Goal: Task Accomplishment & Management: Use online tool/utility

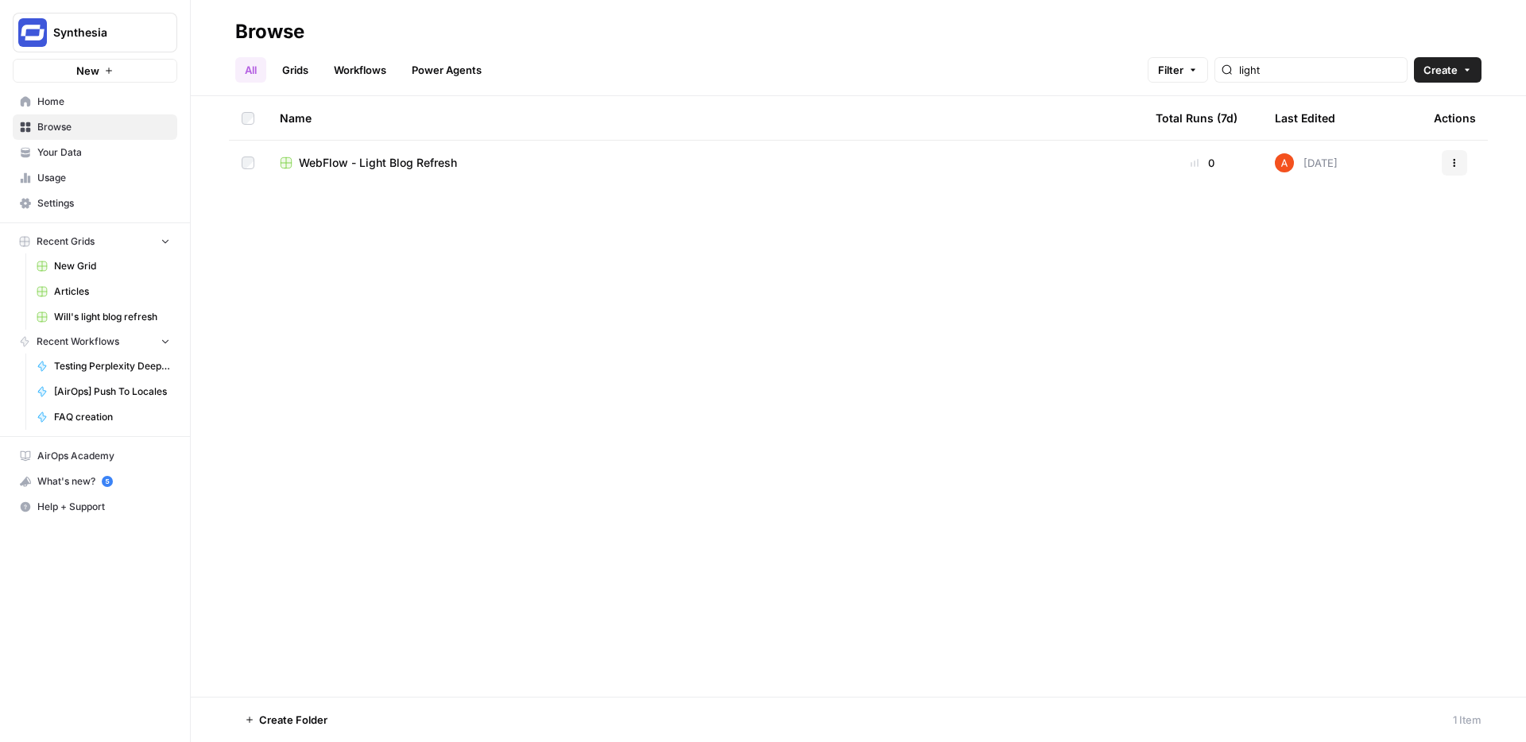
click at [367, 72] on link "Workflows" at bounding box center [360, 69] width 72 height 25
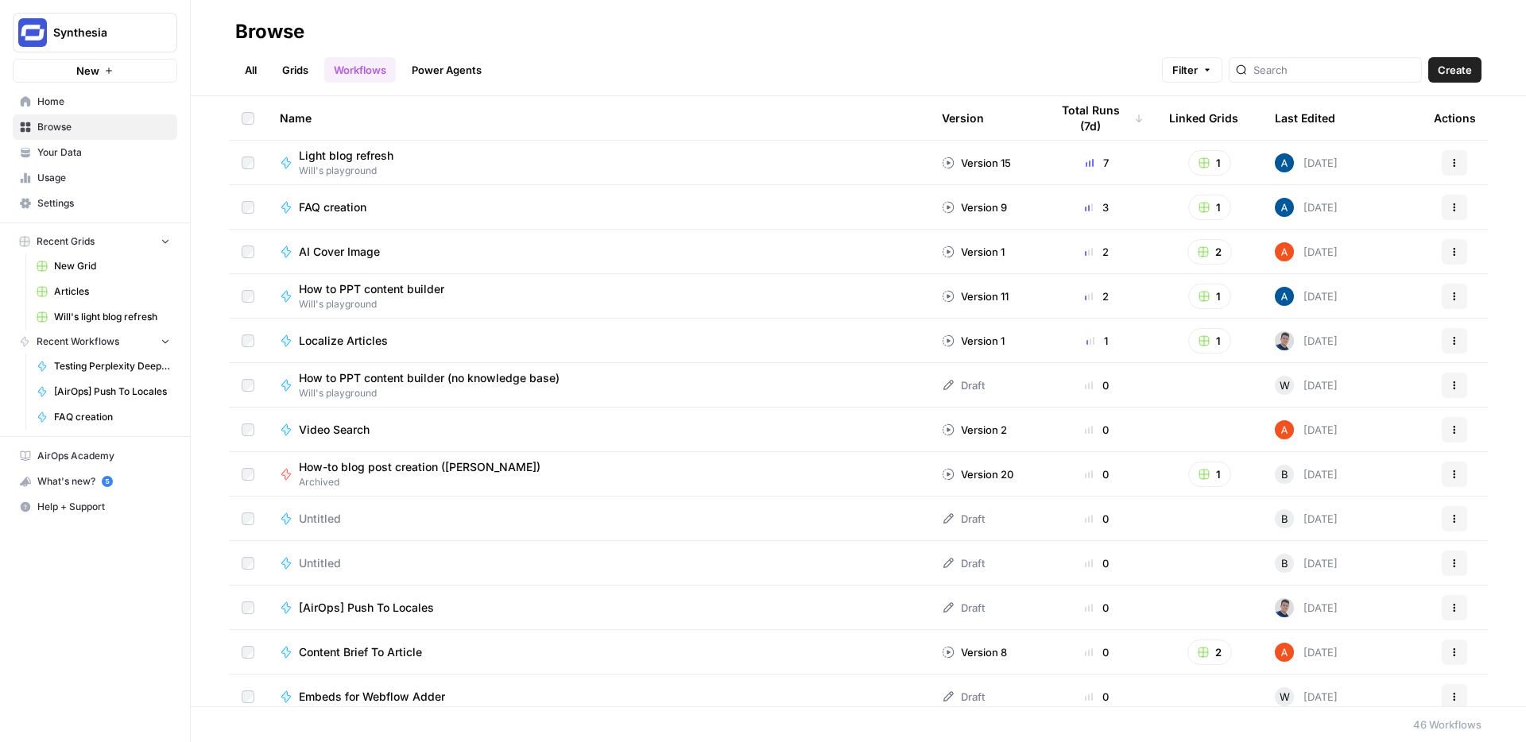
click at [291, 69] on link "Grids" at bounding box center [295, 69] width 45 height 25
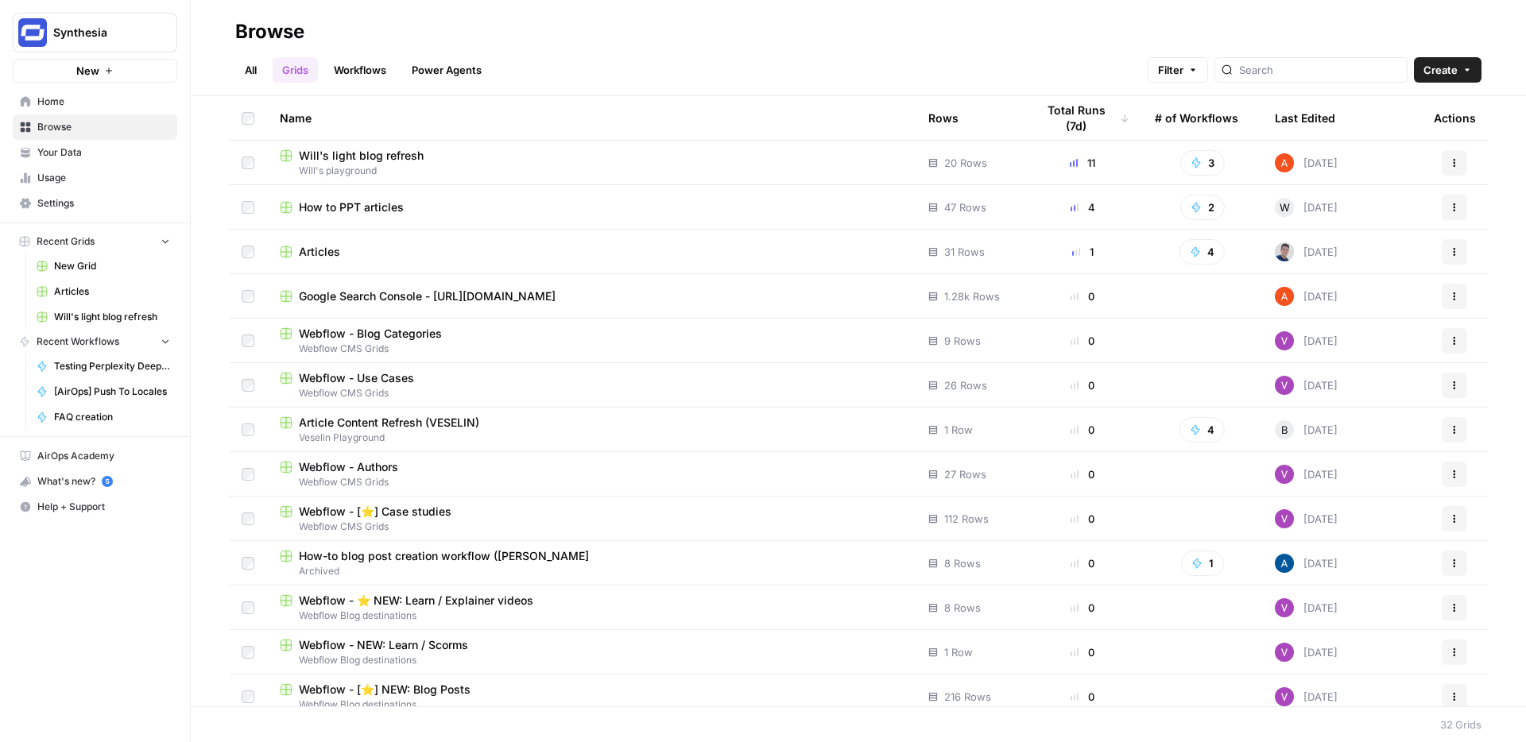
click at [317, 247] on span "Articles" at bounding box center [319, 252] width 41 height 16
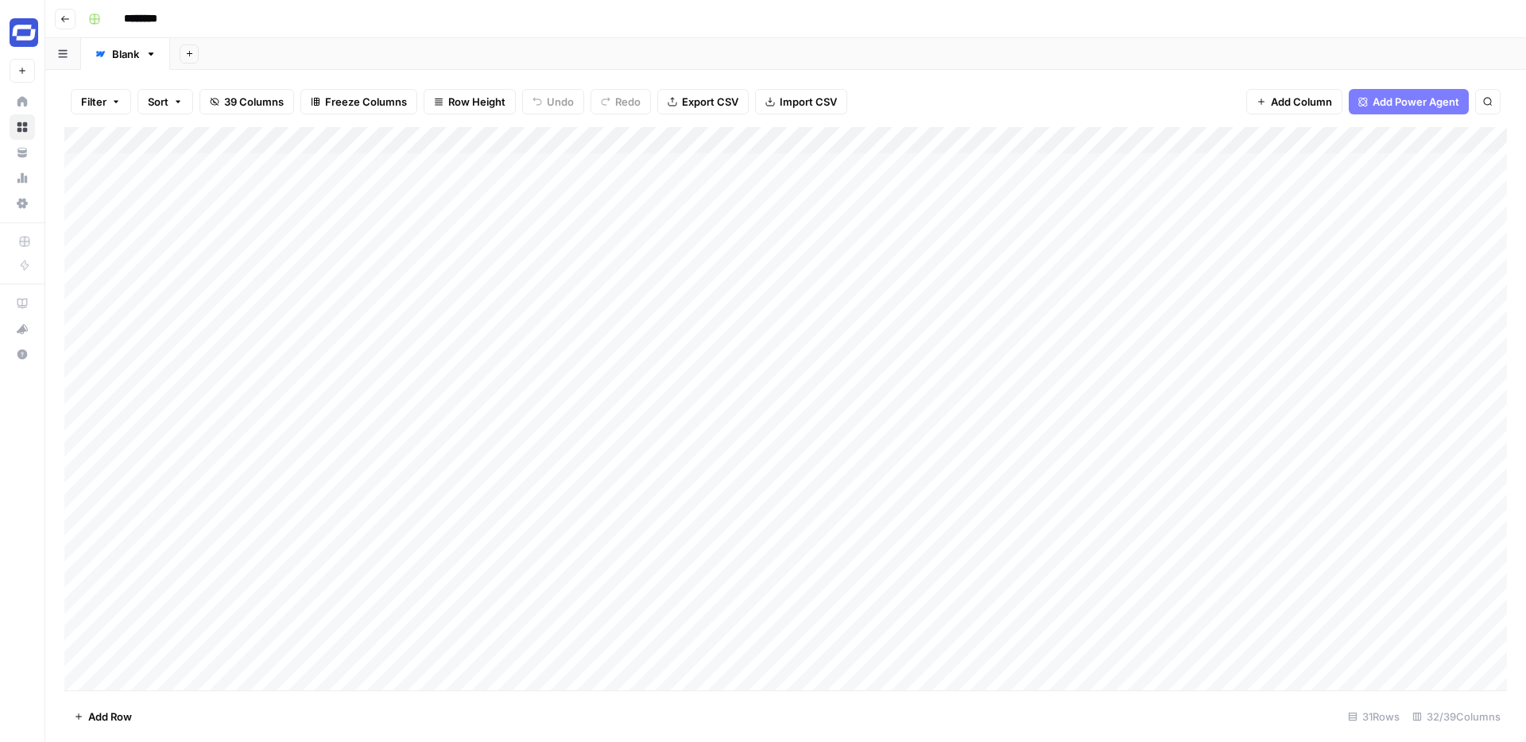
click at [938, 139] on div "Add Column" at bounding box center [785, 408] width 1442 height 563
click at [831, 292] on span "Edit Workflow" at bounding box center [863, 296] width 139 height 16
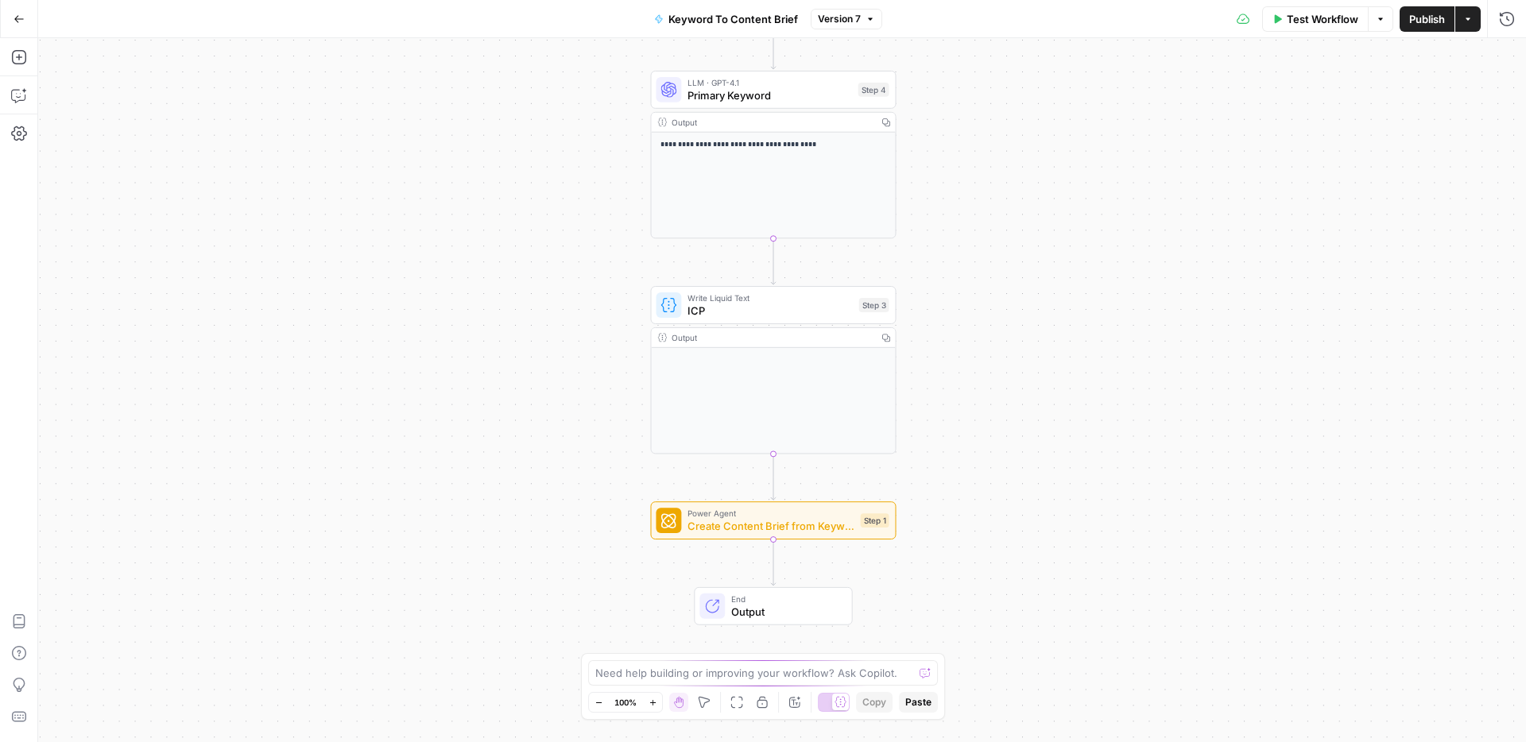
drag, startPoint x: 1044, startPoint y: 403, endPoint x: 1036, endPoint y: 317, distance: 86.3
click at [1036, 317] on div "**********" at bounding box center [782, 390] width 1488 height 704
click at [811, 316] on div "Write Liquid Text ICP Step 3 Copy step Delete step Add Note Test" at bounding box center [773, 302] width 246 height 38
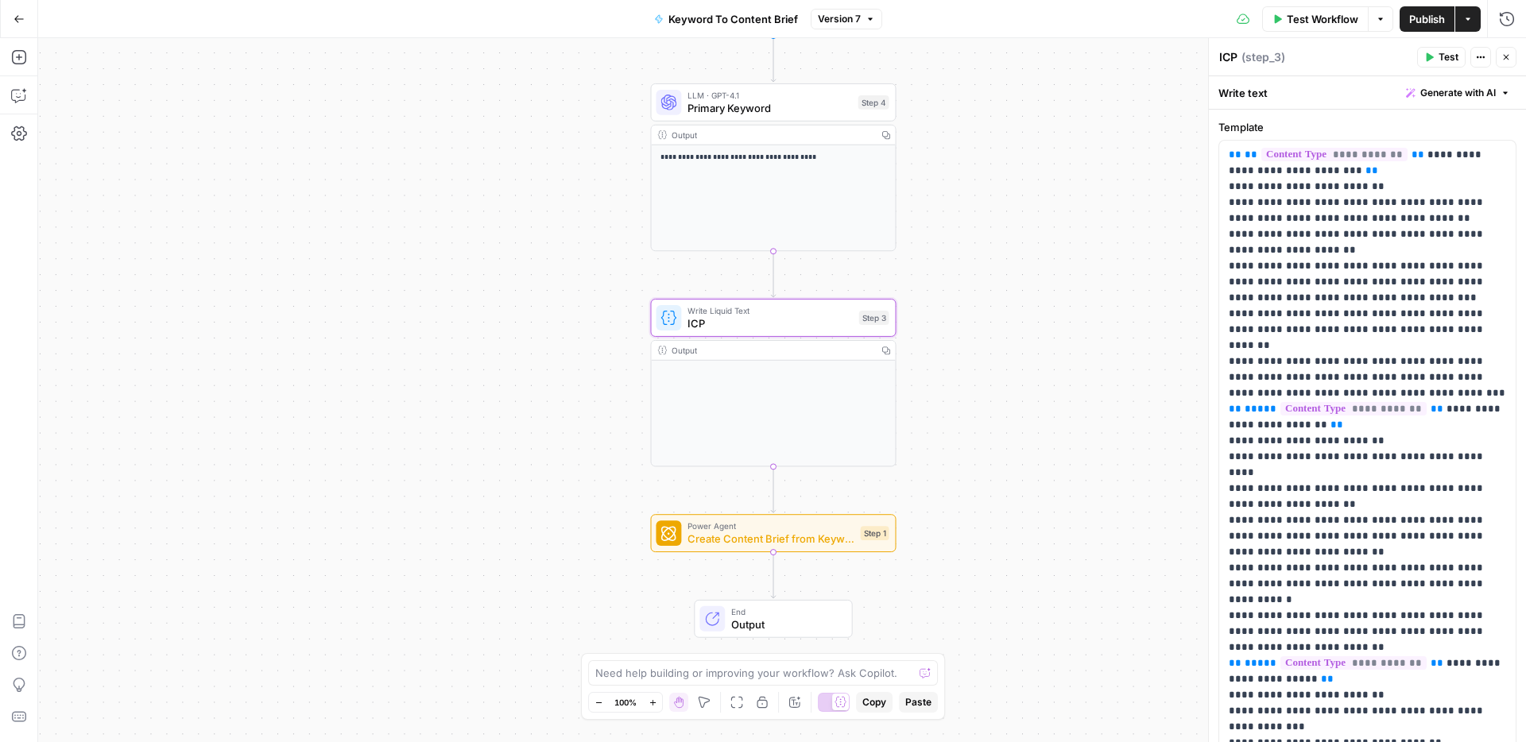
drag, startPoint x: 957, startPoint y: 435, endPoint x: 957, endPoint y: 450, distance: 15.1
click at [957, 451] on div "**********" at bounding box center [782, 390] width 1488 height 704
click at [813, 546] on span "Create Content Brief from Keyword - Fork" at bounding box center [770, 540] width 166 height 16
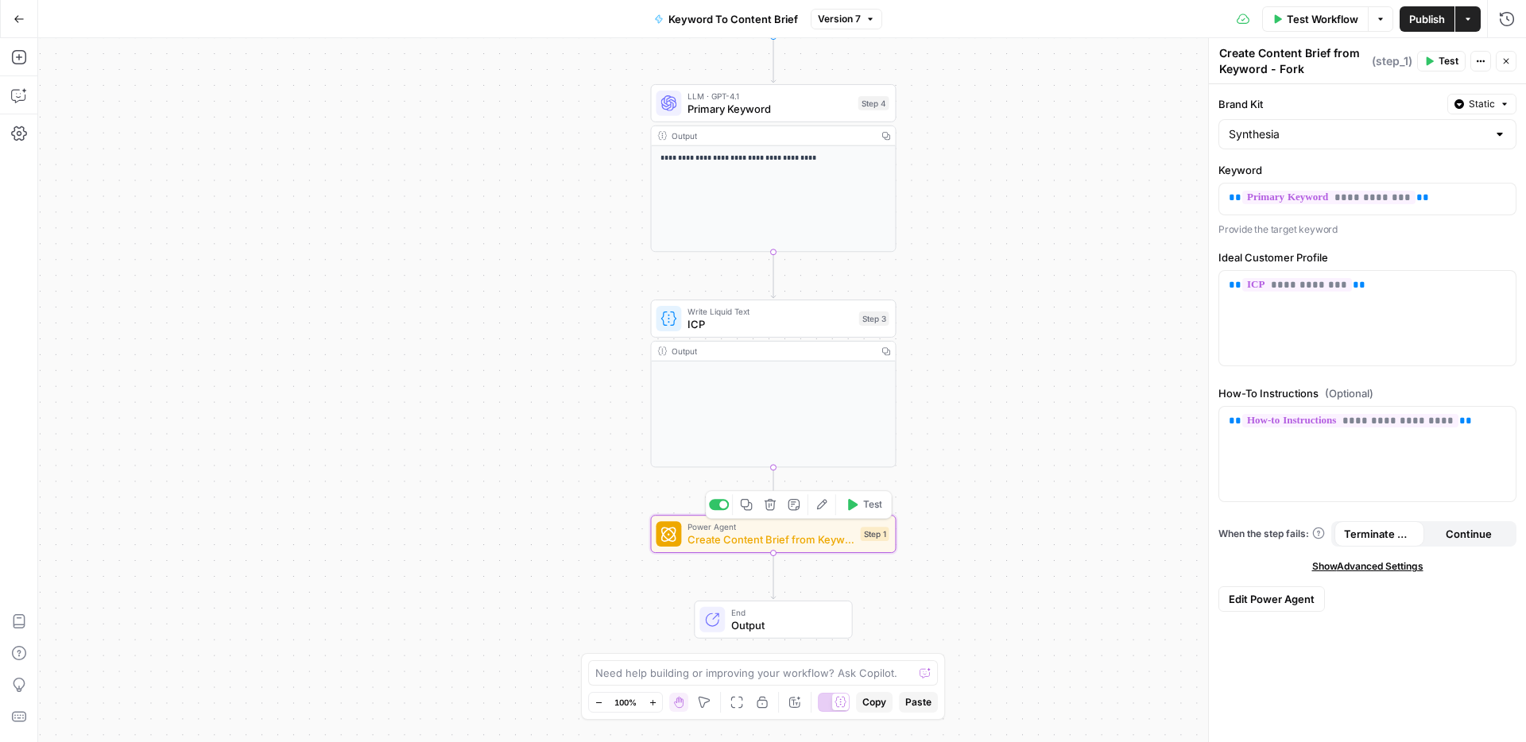
click at [815, 505] on icon "button" at bounding box center [821, 504] width 13 height 13
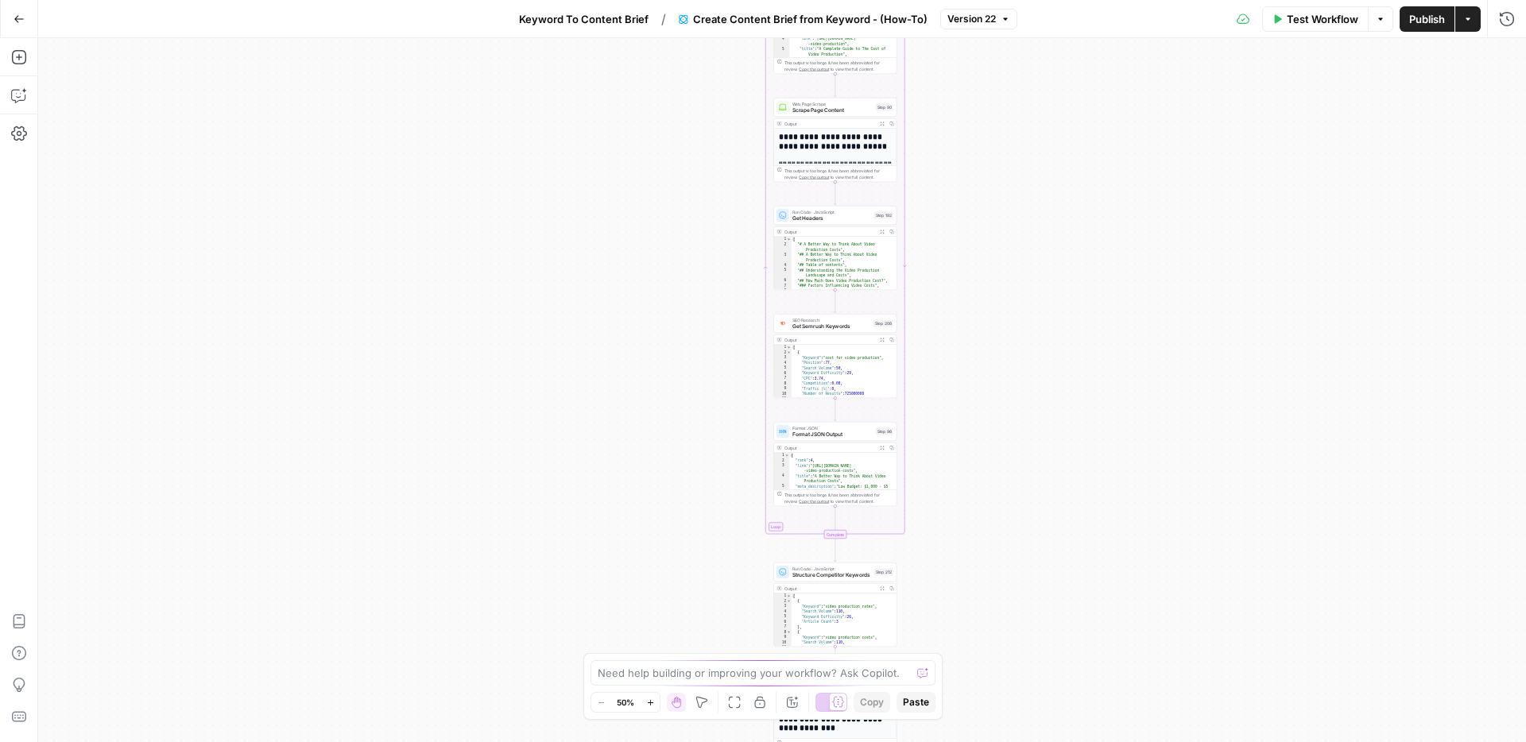
drag, startPoint x: 1044, startPoint y: 194, endPoint x: 1083, endPoint y: 643, distance: 450.7
click at [1083, 643] on div "true false Workflow Set Inputs Inputs Google Search Perform Google Search Step …" at bounding box center [782, 390] width 1488 height 704
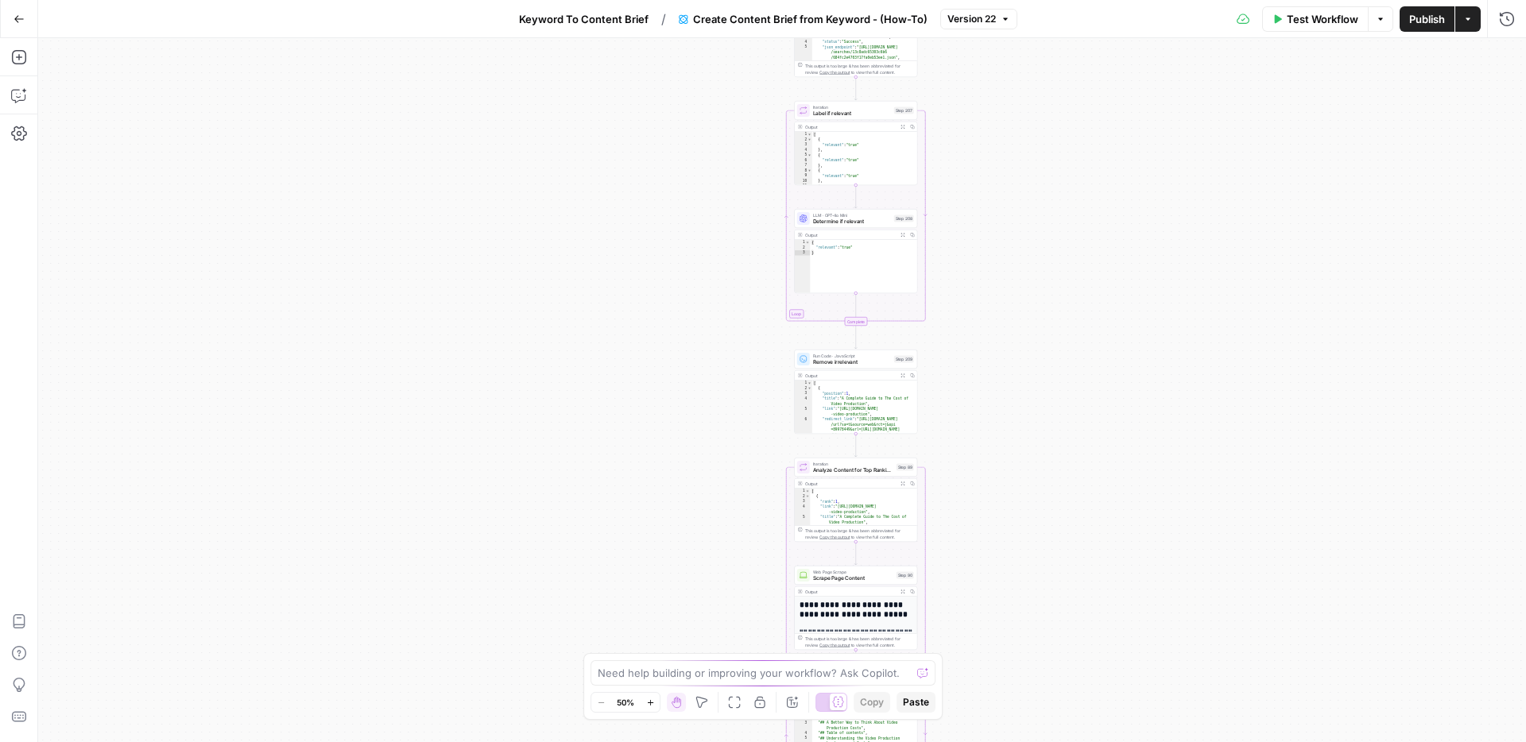
drag, startPoint x: 1093, startPoint y: 291, endPoint x: 1093, endPoint y: 659, distance: 368.0
click at [1093, 659] on div "true false Workflow Set Inputs Inputs Google Search Perform Google Search Step …" at bounding box center [782, 390] width 1488 height 704
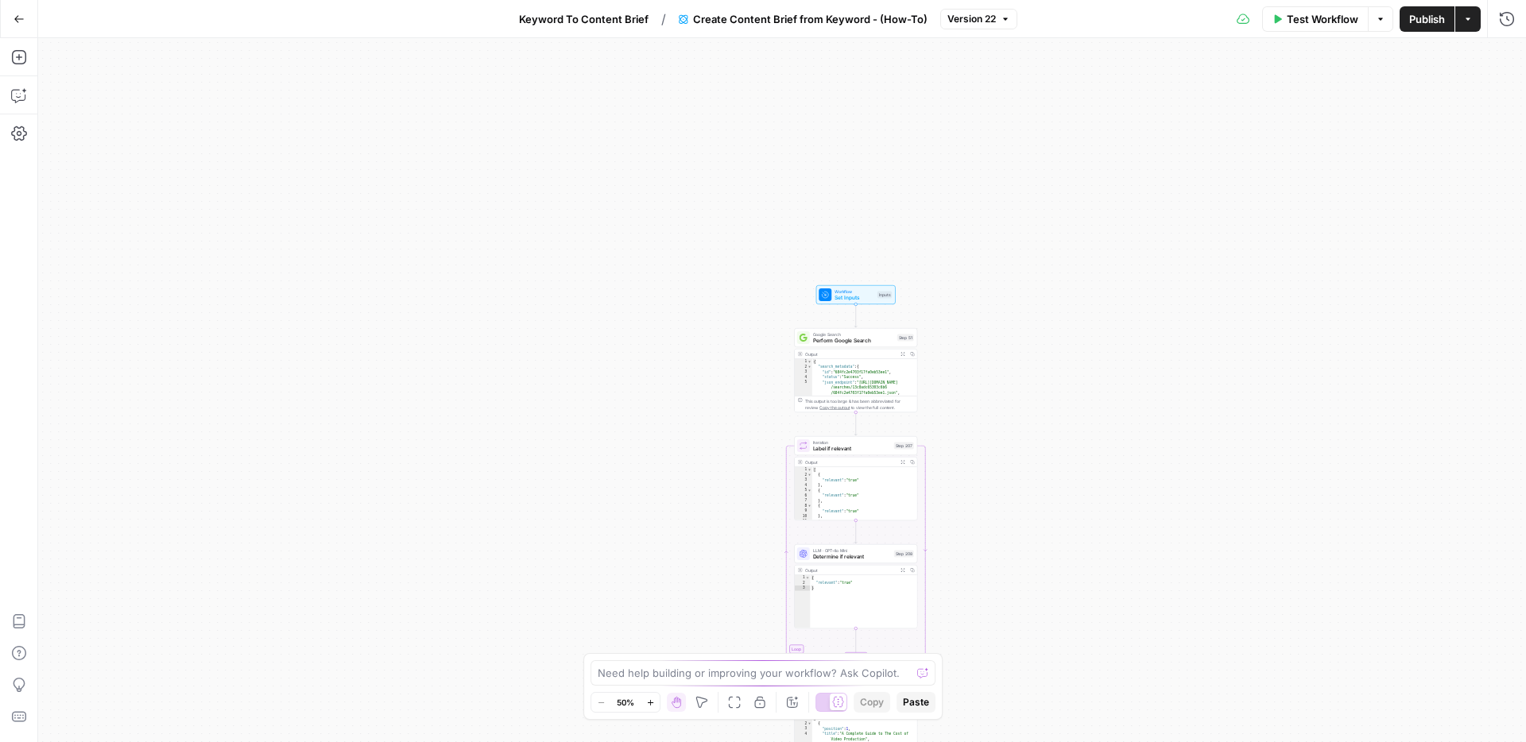
drag, startPoint x: 1085, startPoint y: 281, endPoint x: 1082, endPoint y: 620, distance: 339.4
click at [1084, 621] on div "true false Workflow Set Inputs Inputs Google Search Perform Google Search Step …" at bounding box center [782, 390] width 1488 height 704
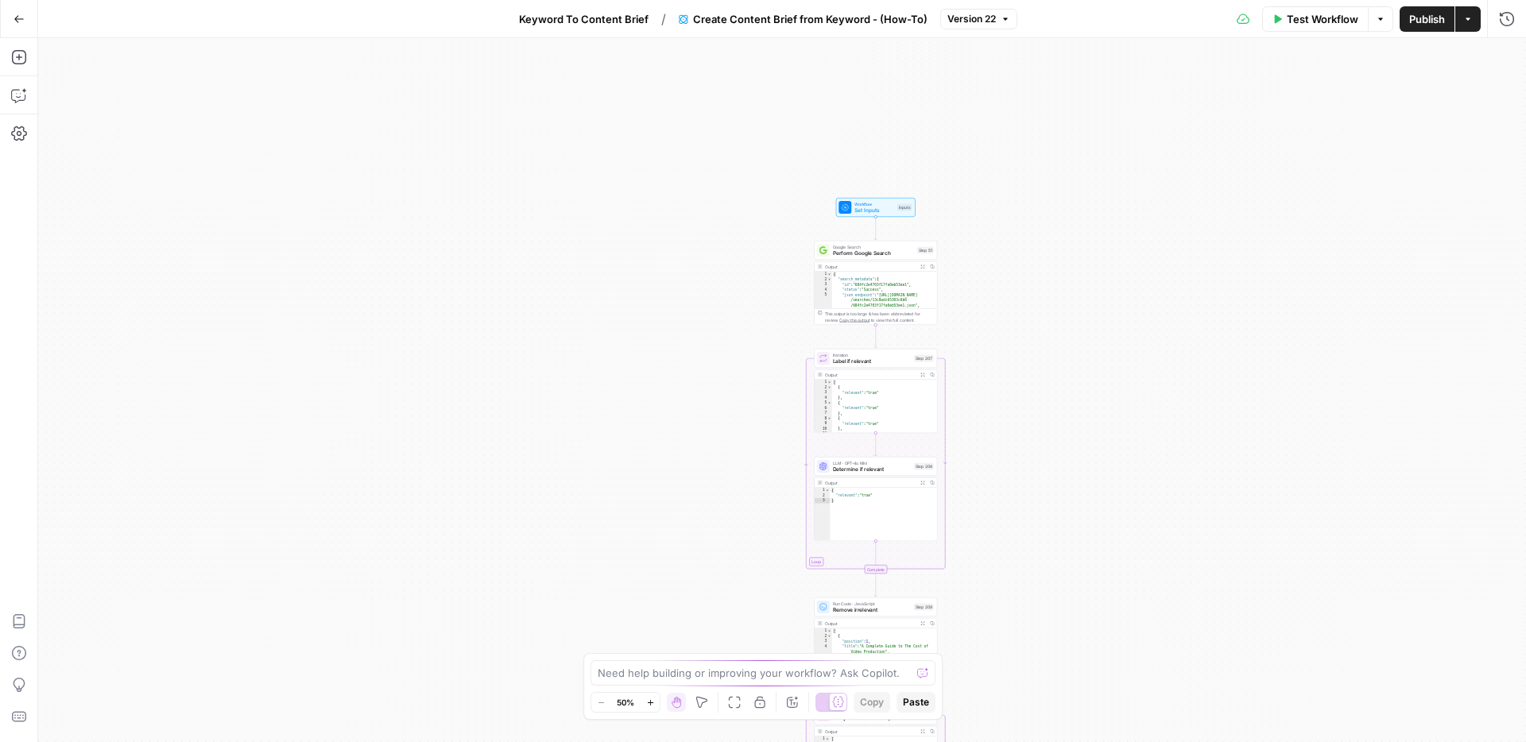
drag, startPoint x: 1071, startPoint y: 541, endPoint x: 1092, endPoint y: 445, distance: 98.4
click at [1092, 445] on div "true false Workflow Set Inputs Inputs Google Search Perform Google Search Step …" at bounding box center [782, 390] width 1488 height 704
click at [1080, 256] on div "true false Workflow Set Inputs Inputs Google Search Perform Google Search Step …" at bounding box center [782, 390] width 1488 height 704
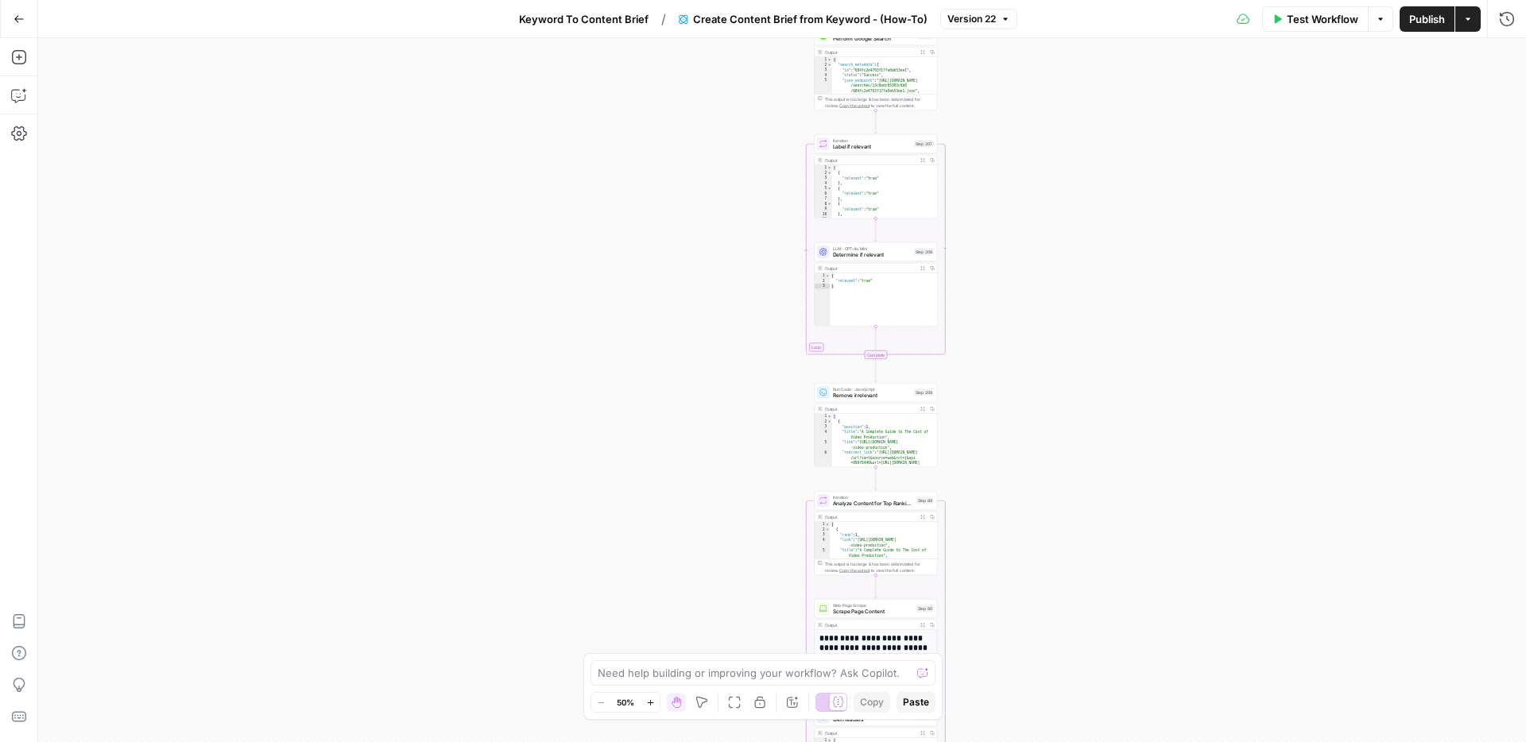
drag, startPoint x: 1080, startPoint y: 370, endPoint x: 1080, endPoint y: 158, distance: 212.2
click at [1080, 158] on div "true false Workflow Set Inputs Inputs Google Search Perform Google Search Step …" at bounding box center [782, 390] width 1488 height 704
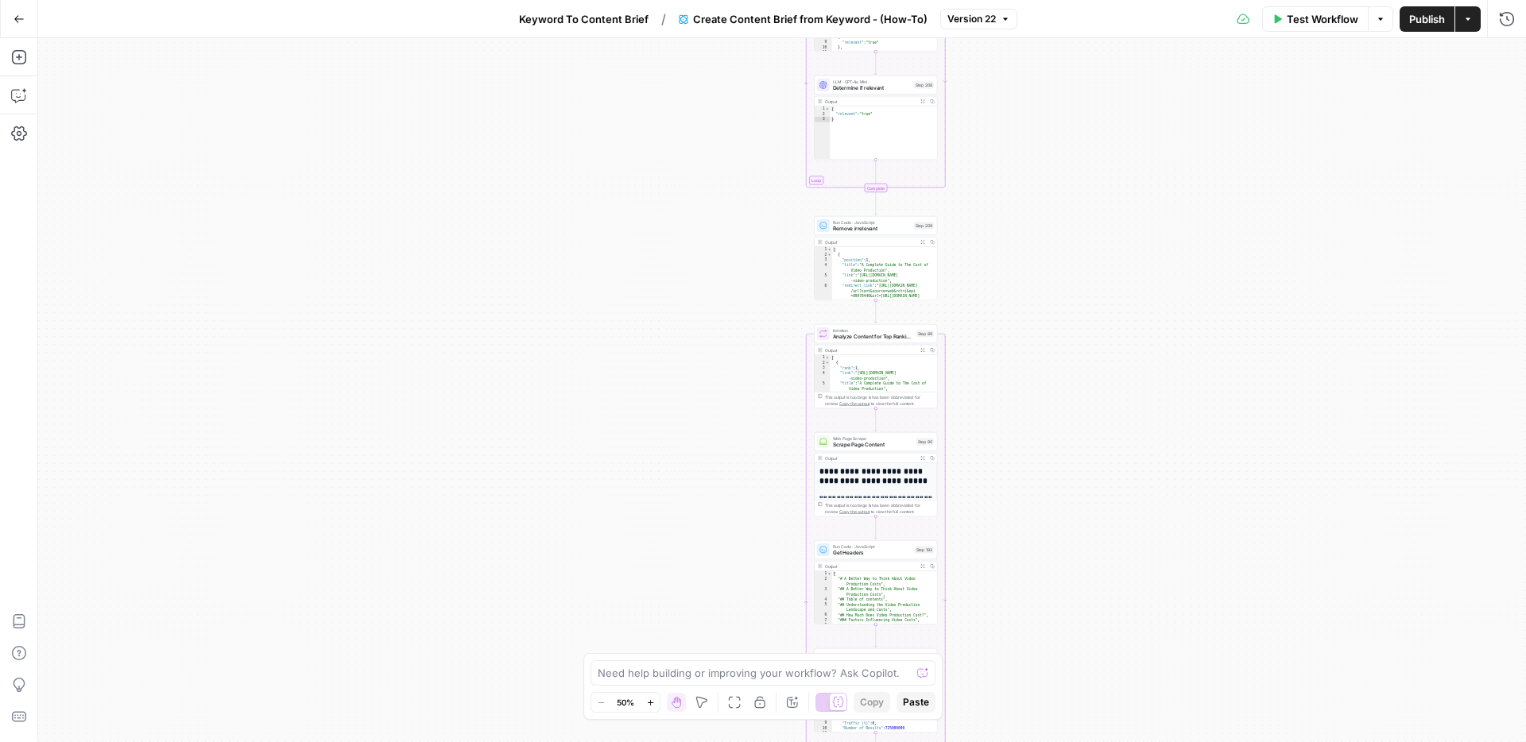
drag, startPoint x: 1082, startPoint y: 495, endPoint x: 1082, endPoint y: 328, distance: 166.9
click at [1082, 328] on div "true false Workflow Set Inputs Inputs Google Search Perform Google Search Step …" at bounding box center [782, 390] width 1488 height 704
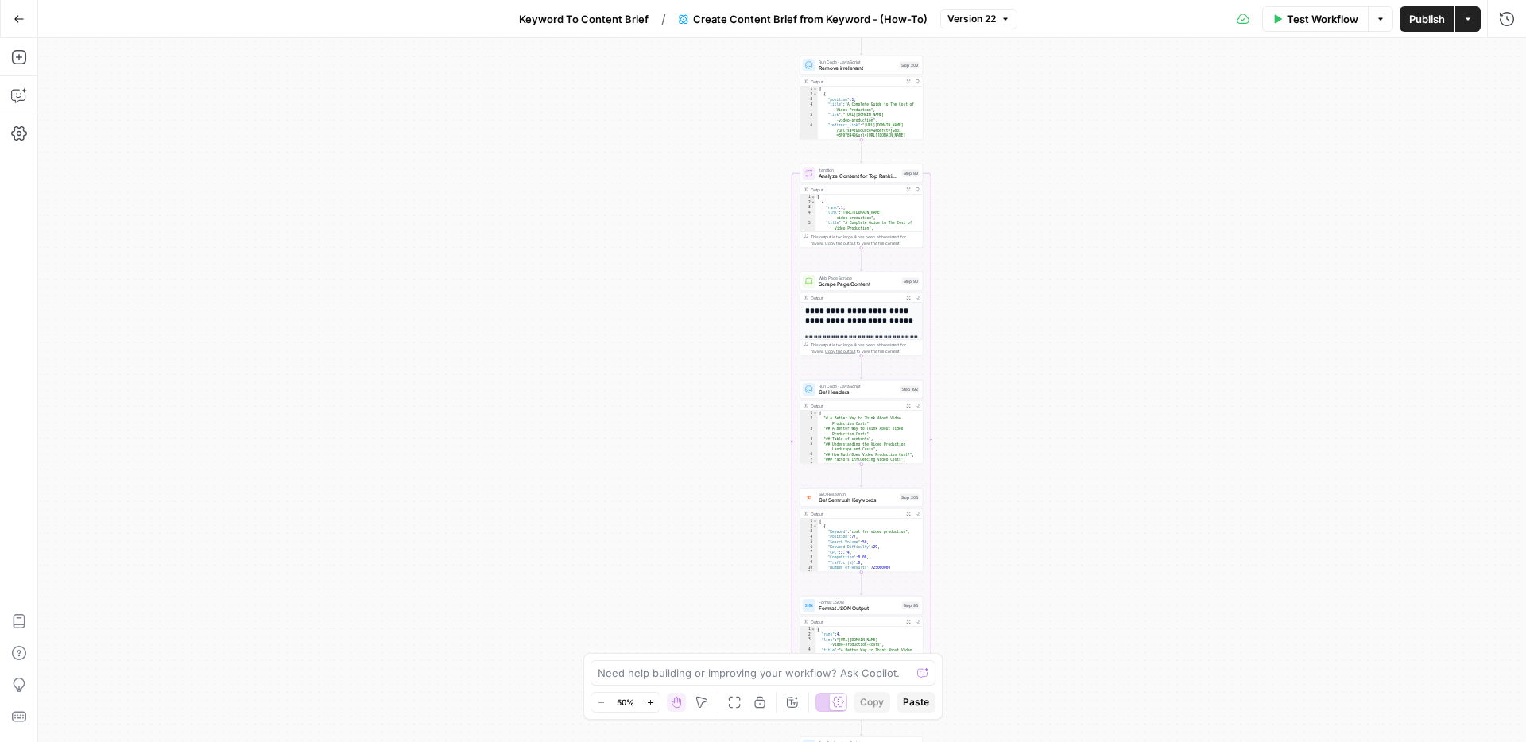
drag, startPoint x: 1067, startPoint y: 461, endPoint x: 1053, endPoint y: 300, distance: 161.2
click at [1053, 300] on div "true false Workflow Set Inputs Inputs Google Search Perform Google Search Step …" at bounding box center [782, 390] width 1488 height 704
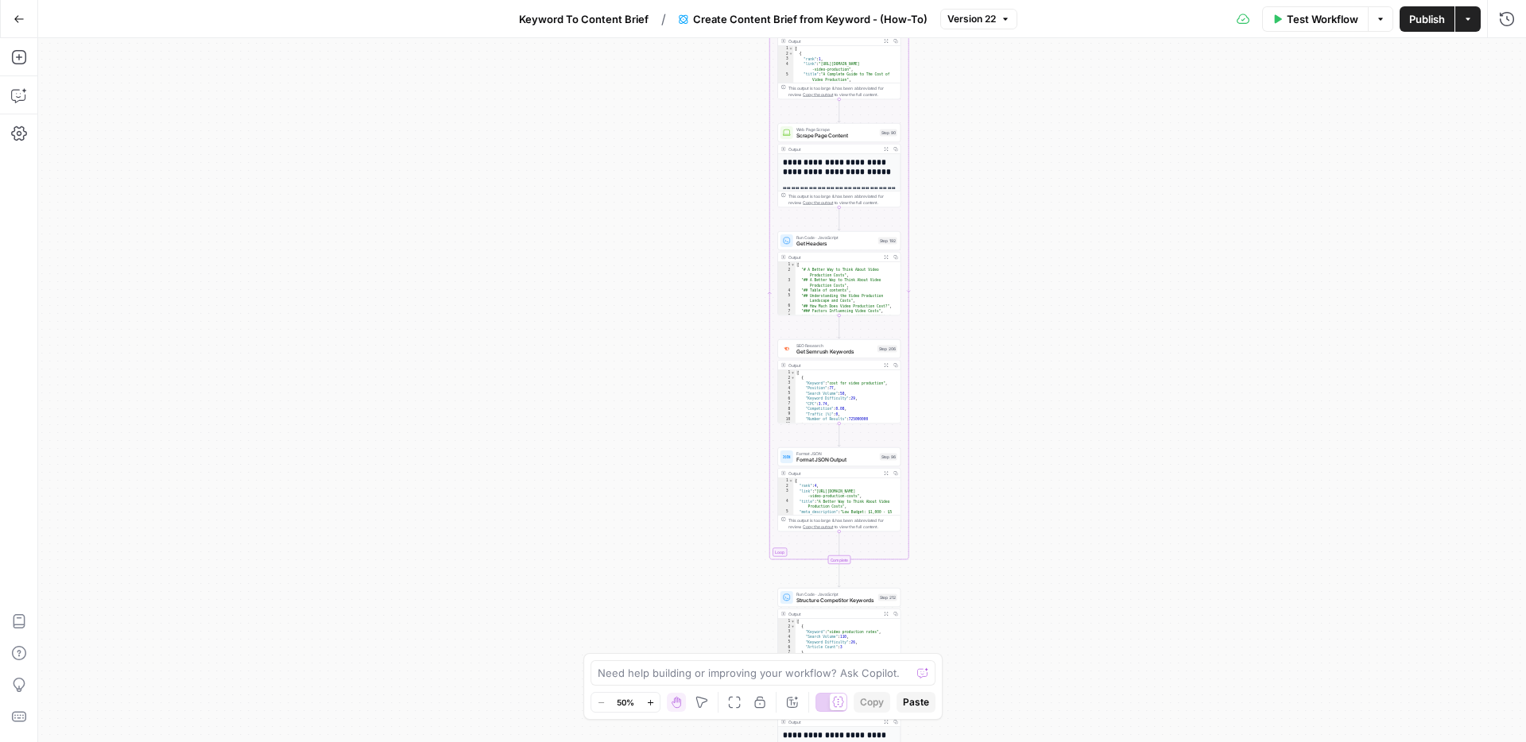
drag, startPoint x: 1062, startPoint y: 478, endPoint x: 1040, endPoint y: 330, distance: 150.3
click at [1040, 330] on div "true false Workflow Set Inputs Inputs Google Search Perform Google Search Step …" at bounding box center [782, 390] width 1488 height 704
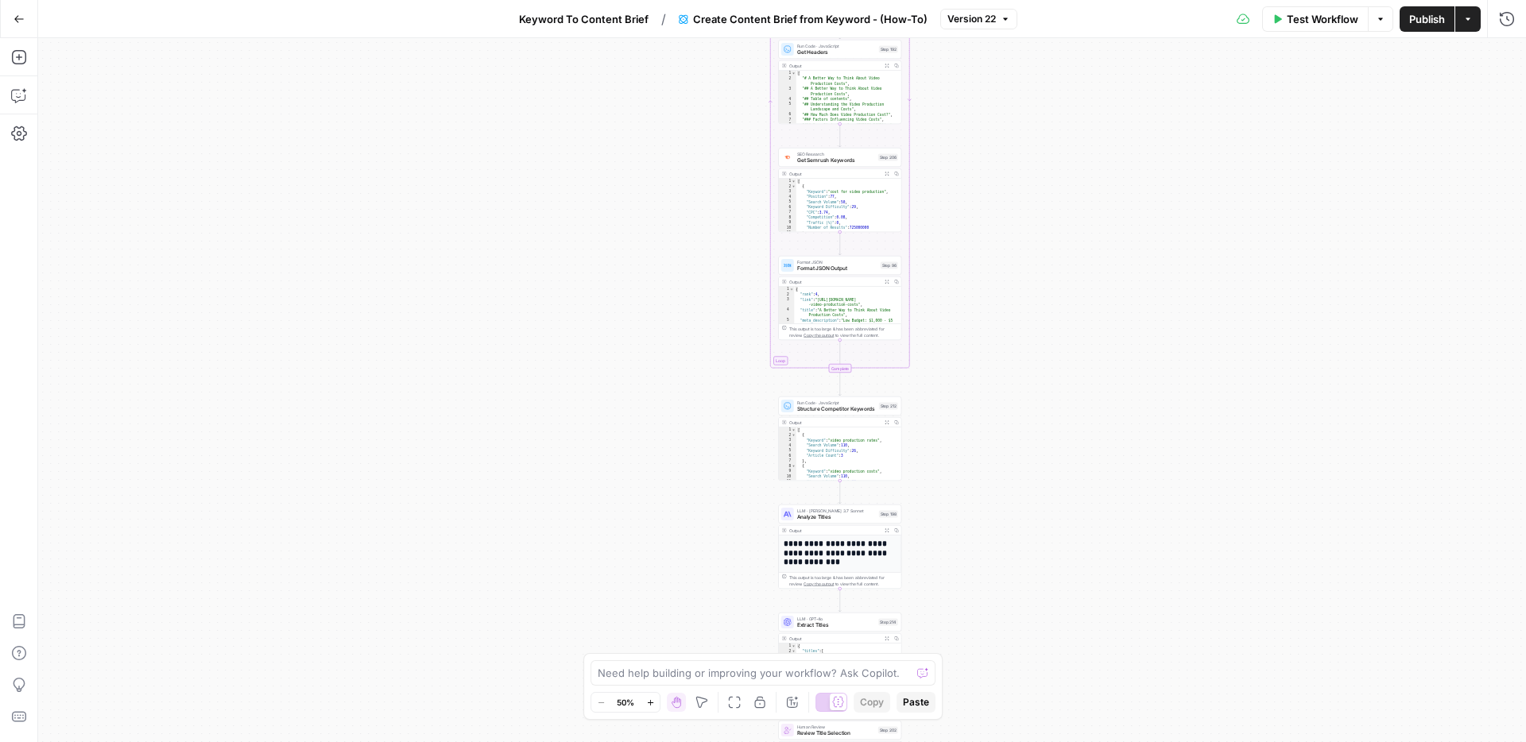
drag, startPoint x: 1047, startPoint y: 467, endPoint x: 1048, endPoint y: 275, distance: 191.5
click at [1048, 275] on div "true false Workflow Set Inputs Inputs Google Search Perform Google Search Step …" at bounding box center [782, 390] width 1488 height 704
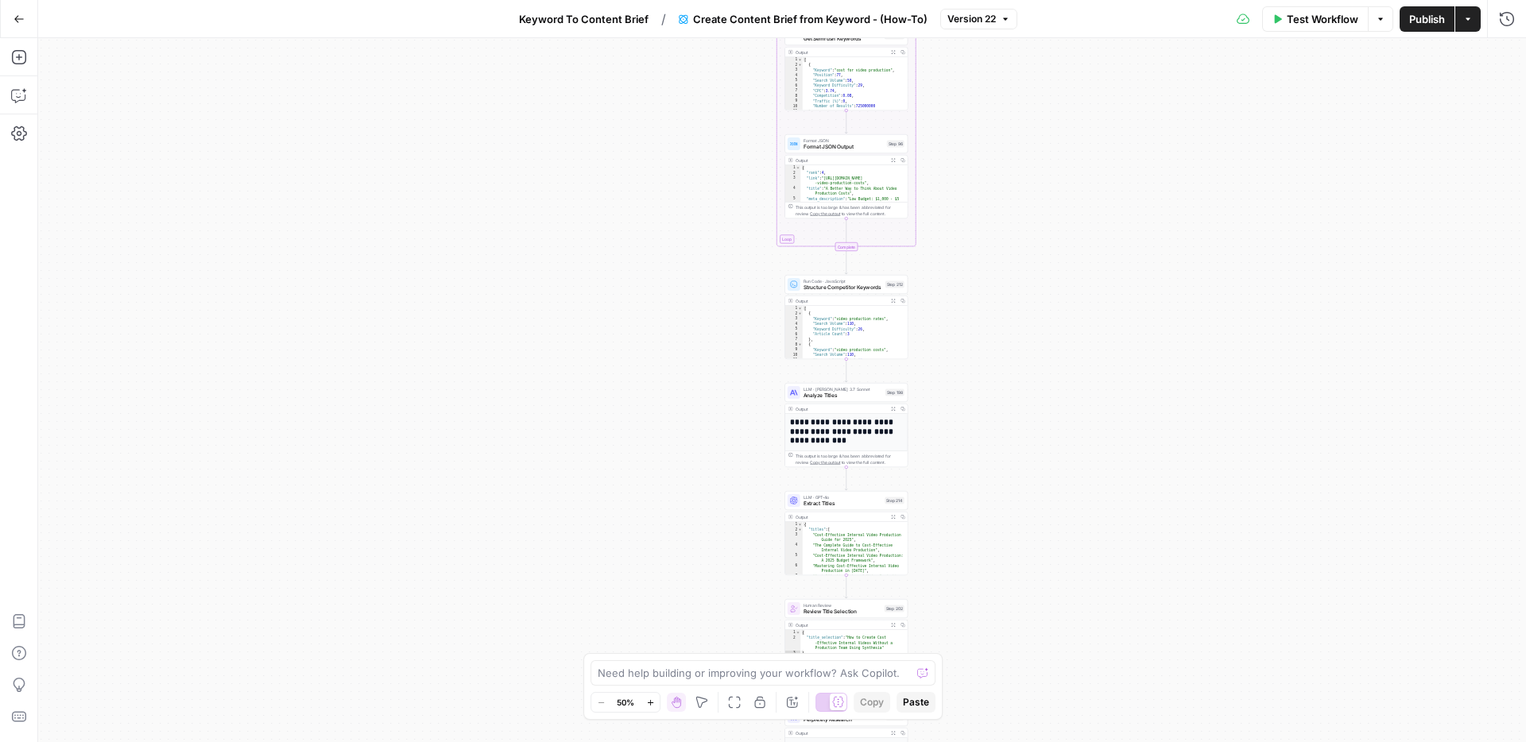
drag, startPoint x: 1032, startPoint y: 455, endPoint x: 1039, endPoint y: 333, distance: 121.8
click at [1039, 333] on div "true false Workflow Set Inputs Inputs Google Search Perform Google Search Step …" at bounding box center [782, 390] width 1488 height 704
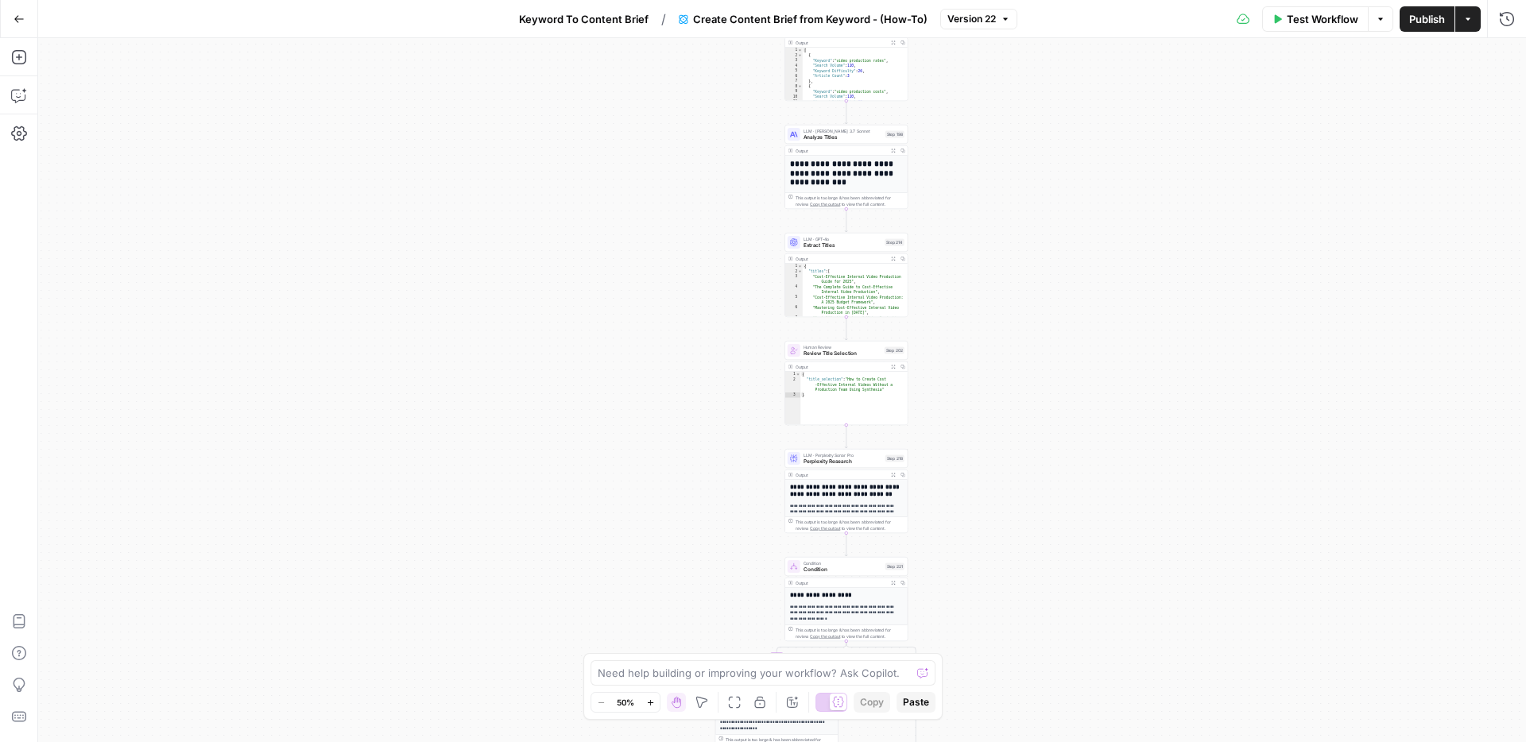
drag, startPoint x: 1023, startPoint y: 516, endPoint x: 1023, endPoint y: 257, distance: 258.3
click at [1023, 257] on div "true false Workflow Set Inputs Inputs Google Search Perform Google Search Step …" at bounding box center [782, 390] width 1488 height 704
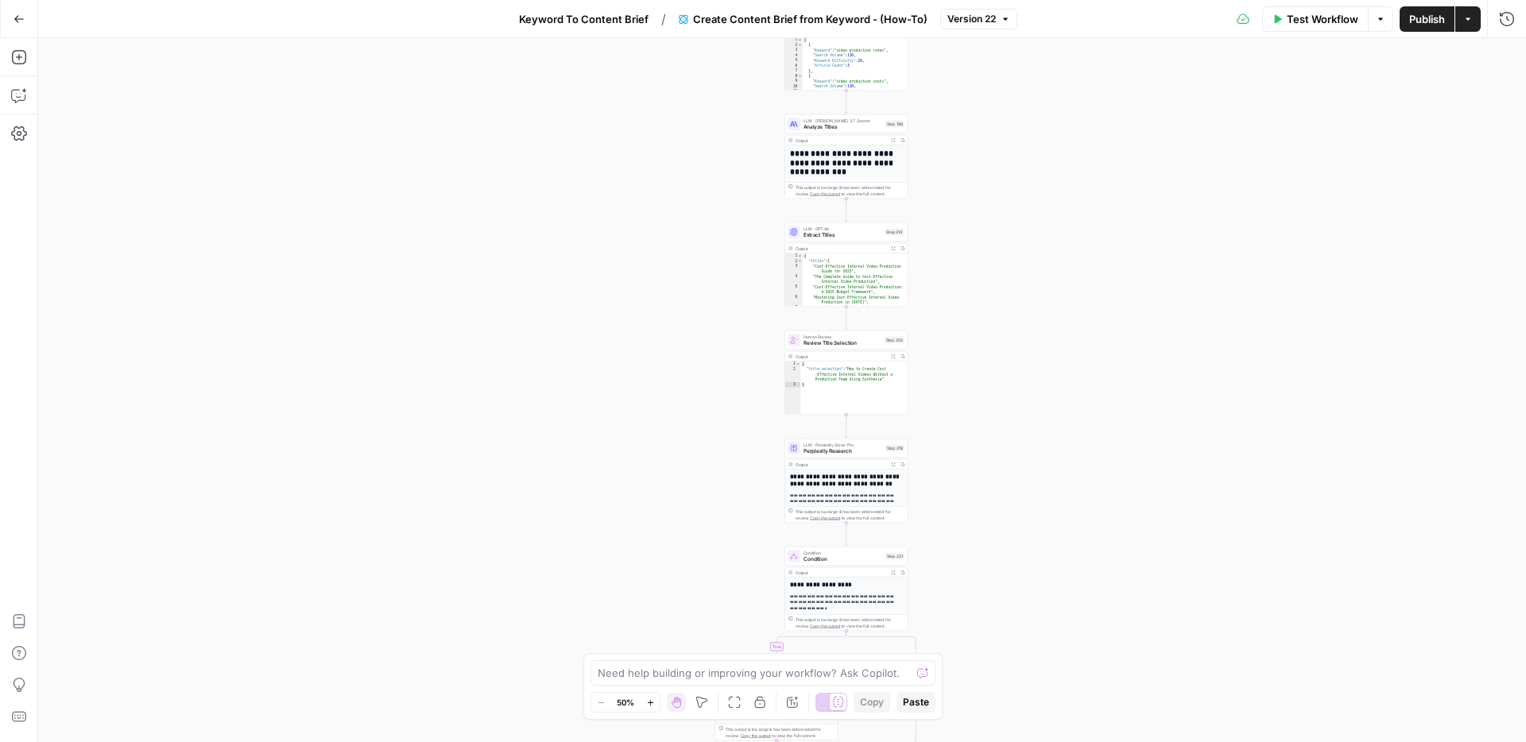
drag, startPoint x: 1009, startPoint y: 429, endPoint x: 1009, endPoint y: 419, distance: 10.3
click at [1009, 419] on div "true false Workflow Set Inputs Inputs Google Search Perform Google Search Step …" at bounding box center [782, 390] width 1488 height 704
click at [837, 454] on span "Perplexity Research" at bounding box center [842, 451] width 79 height 8
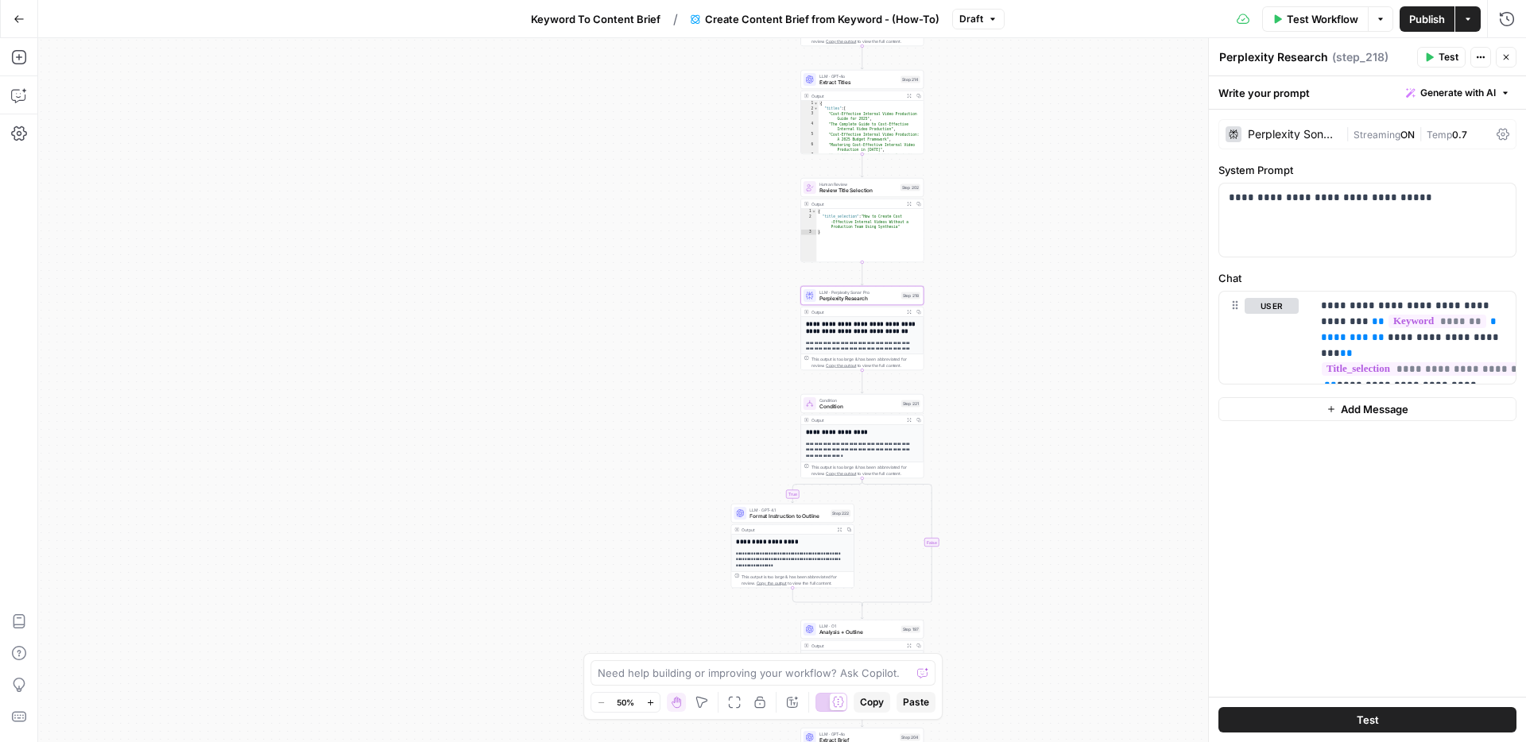
drag, startPoint x: 1028, startPoint y: 539, endPoint x: 1051, endPoint y: 359, distance: 181.0
click at [1051, 359] on div "true false Workflow Set Inputs Inputs Google Search Perform Google Search Step …" at bounding box center [782, 390] width 1488 height 704
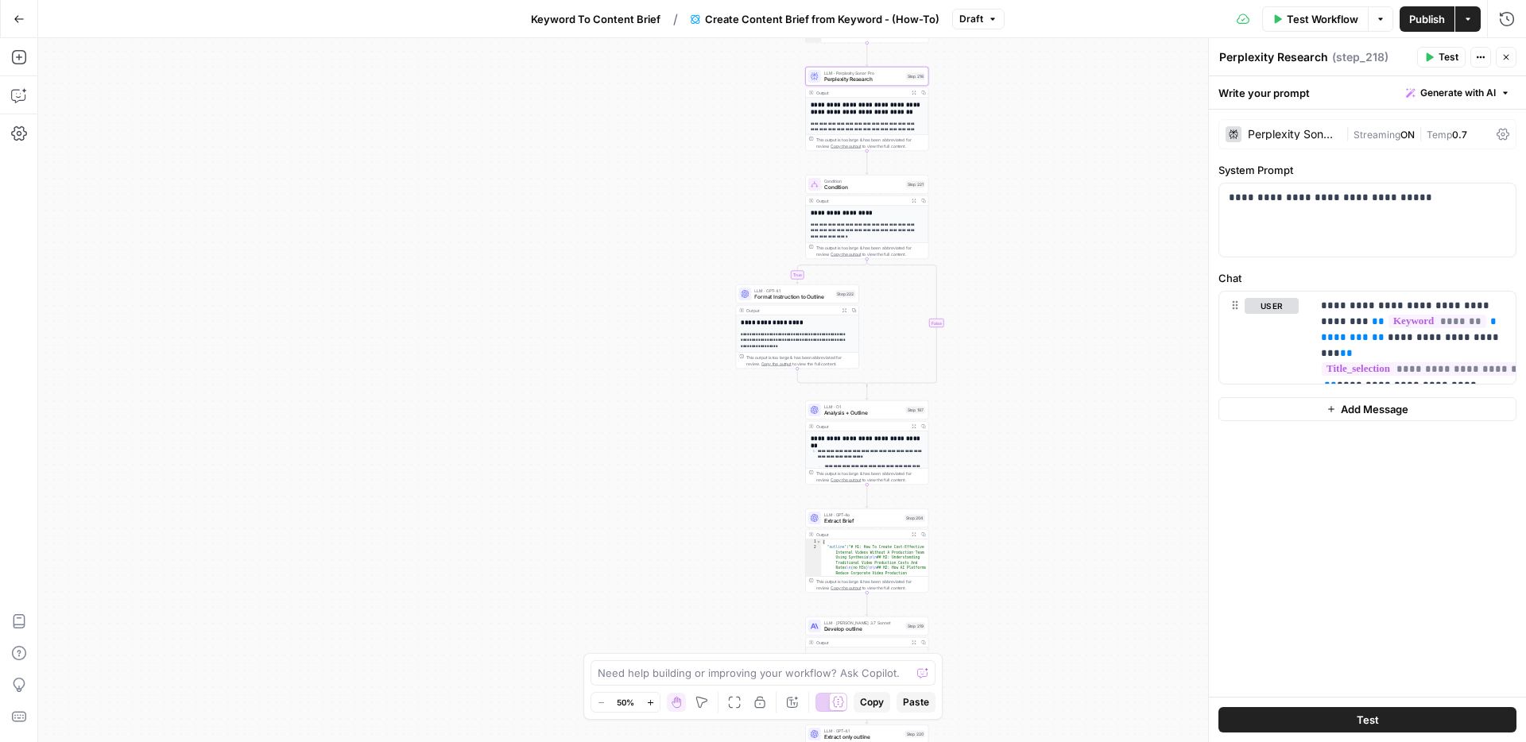
drag, startPoint x: 1055, startPoint y: 441, endPoint x: 1053, endPoint y: 249, distance: 192.3
click at [1053, 249] on div "true false Workflow Set Inputs Inputs Google Search Perform Google Search Step …" at bounding box center [782, 390] width 1488 height 704
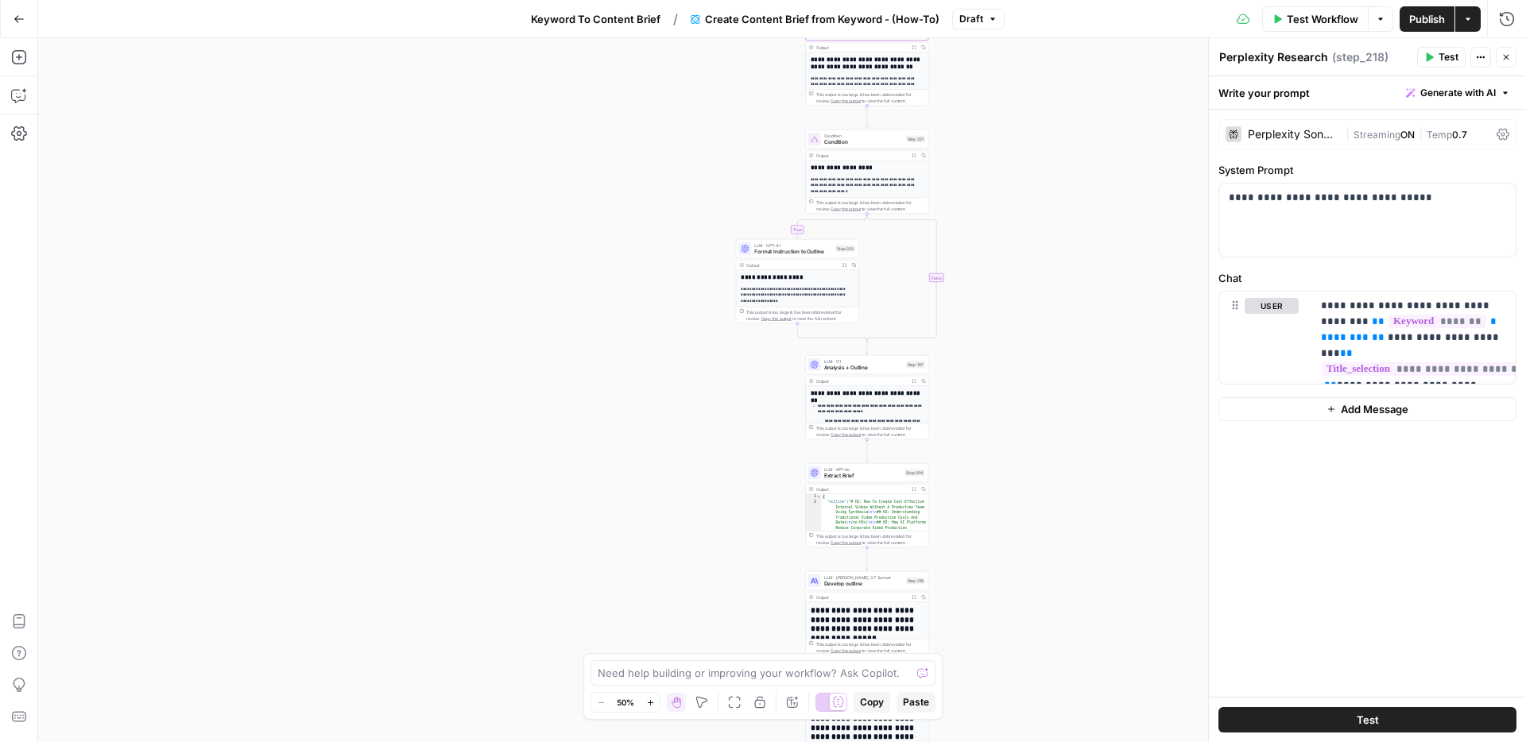
drag, startPoint x: 1024, startPoint y: 471, endPoint x: 1024, endPoint y: 426, distance: 45.3
click at [1024, 426] on div "true false Workflow Set Inputs Inputs Google Search Perform Google Search Step …" at bounding box center [782, 390] width 1488 height 704
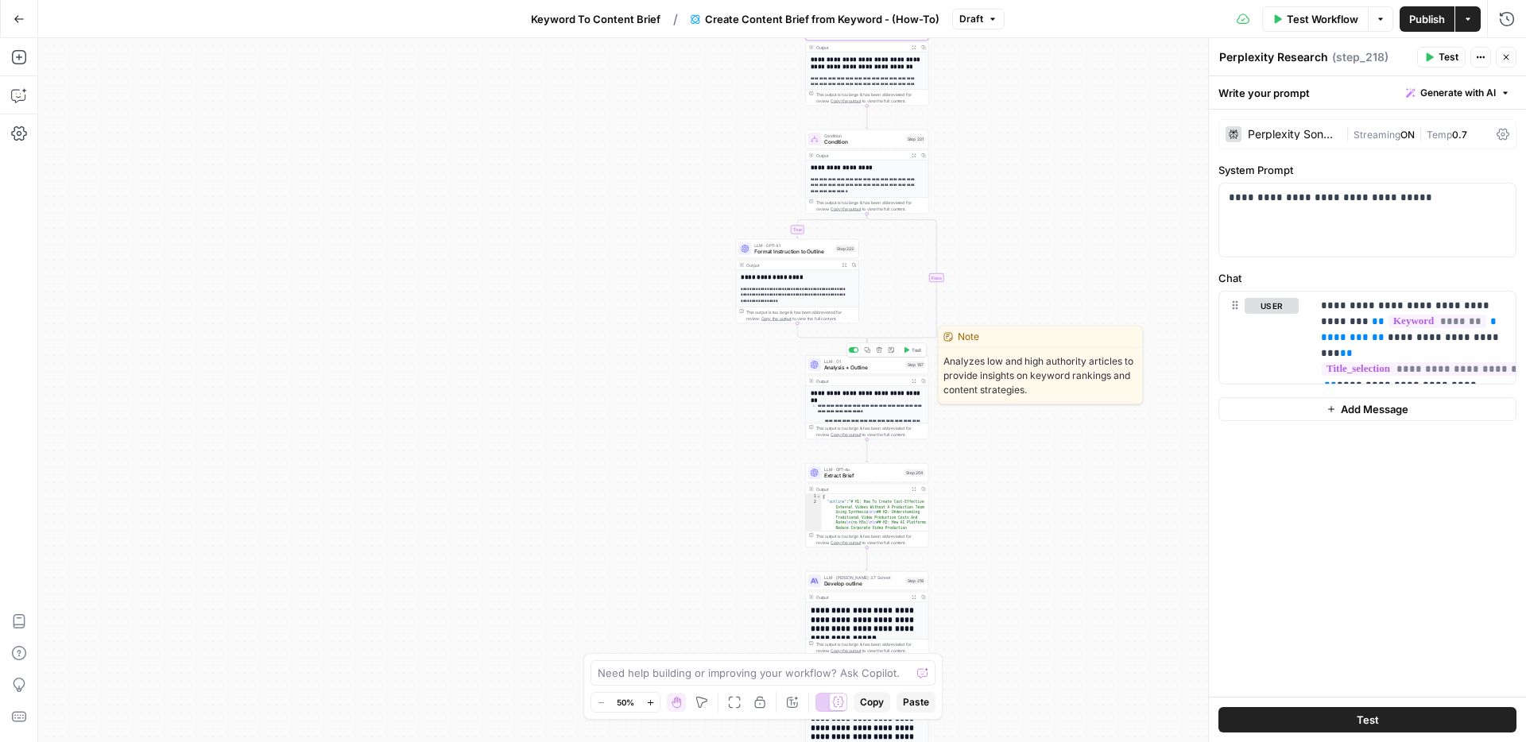
click at [842, 368] on span "Analysis + Outline" at bounding box center [863, 368] width 79 height 8
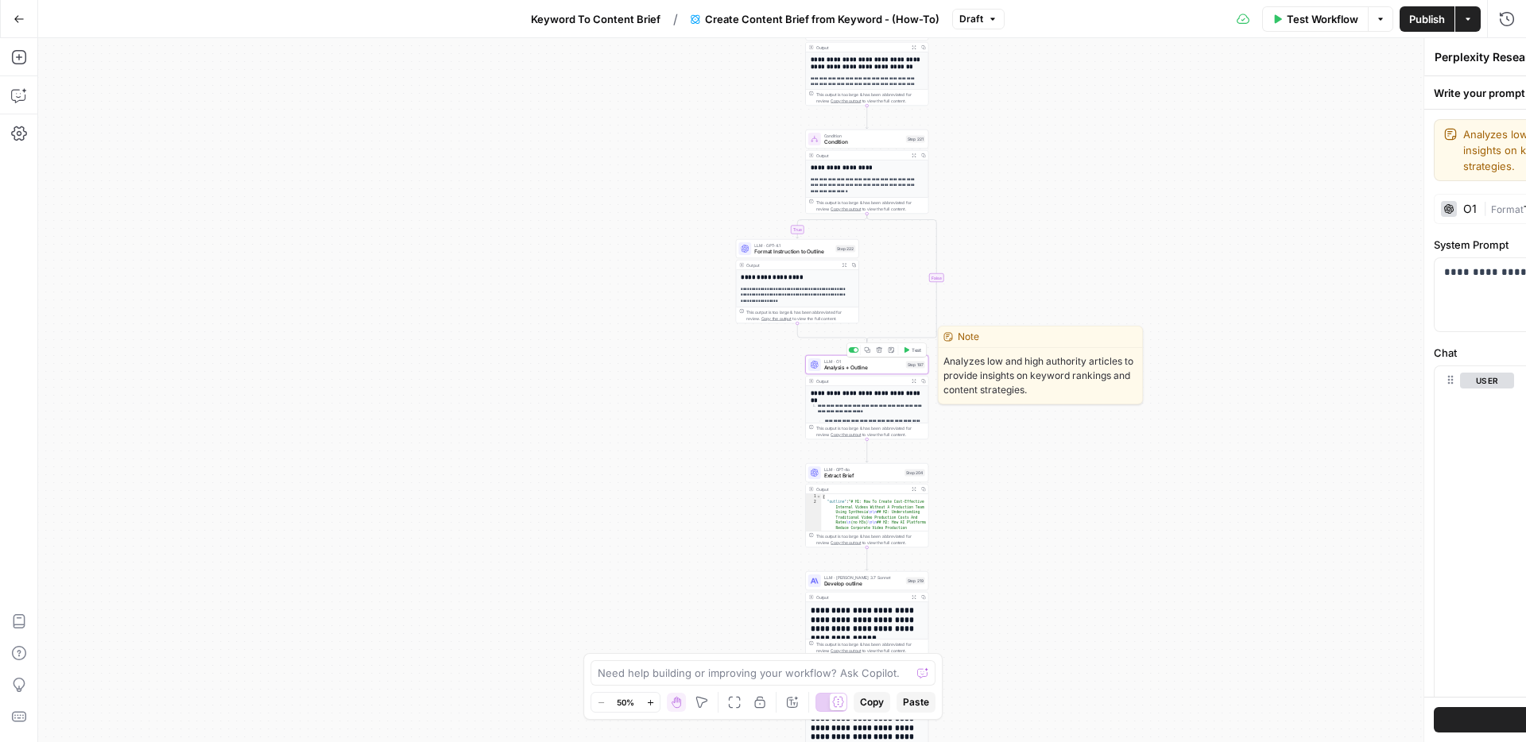
type textarea "Analysis + Outline"
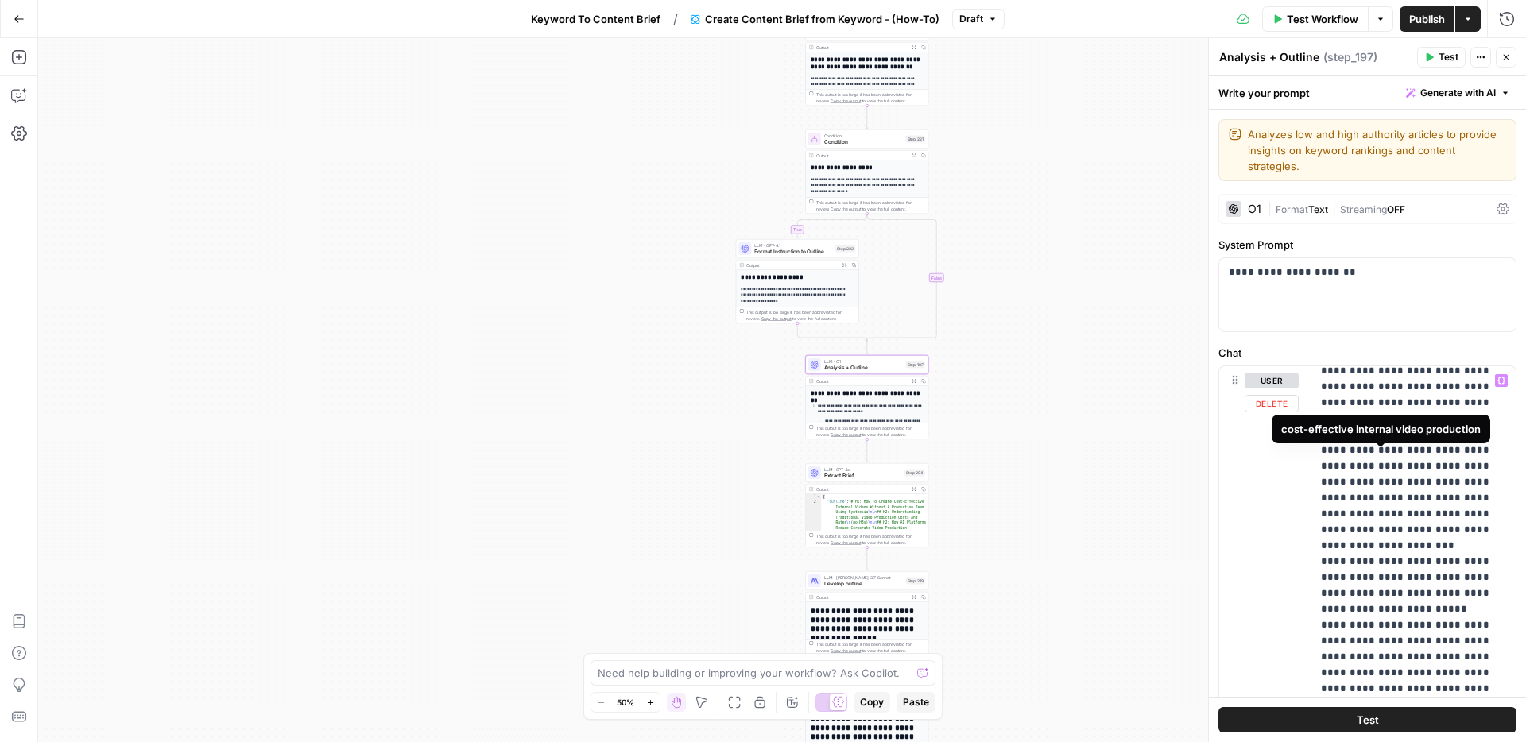
scroll to position [2722, 0]
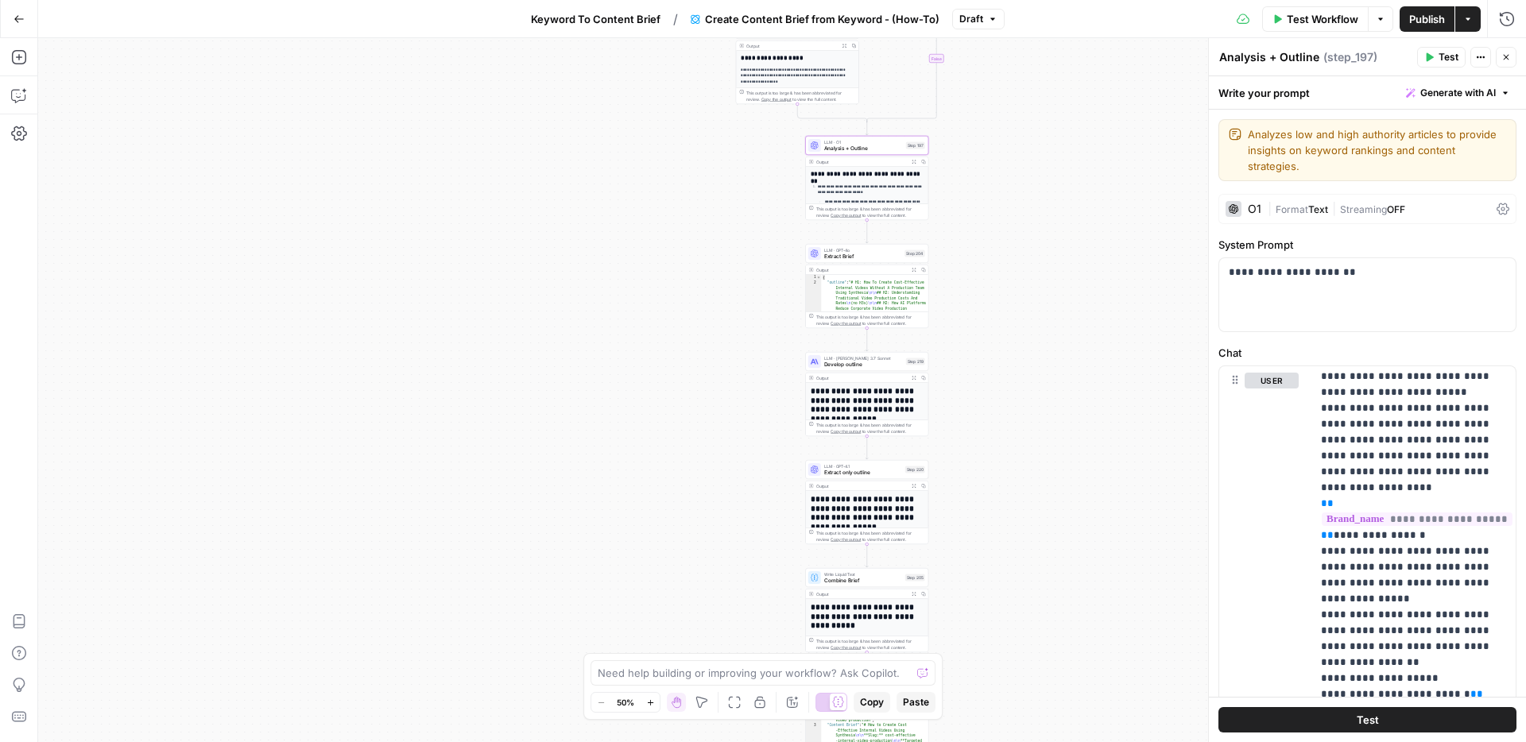
drag, startPoint x: 1071, startPoint y: 548, endPoint x: 1071, endPoint y: 329, distance: 219.3
click at [1071, 329] on div "true false Workflow Set Inputs Inputs Google Search Perform Google Search Step …" at bounding box center [782, 390] width 1488 height 704
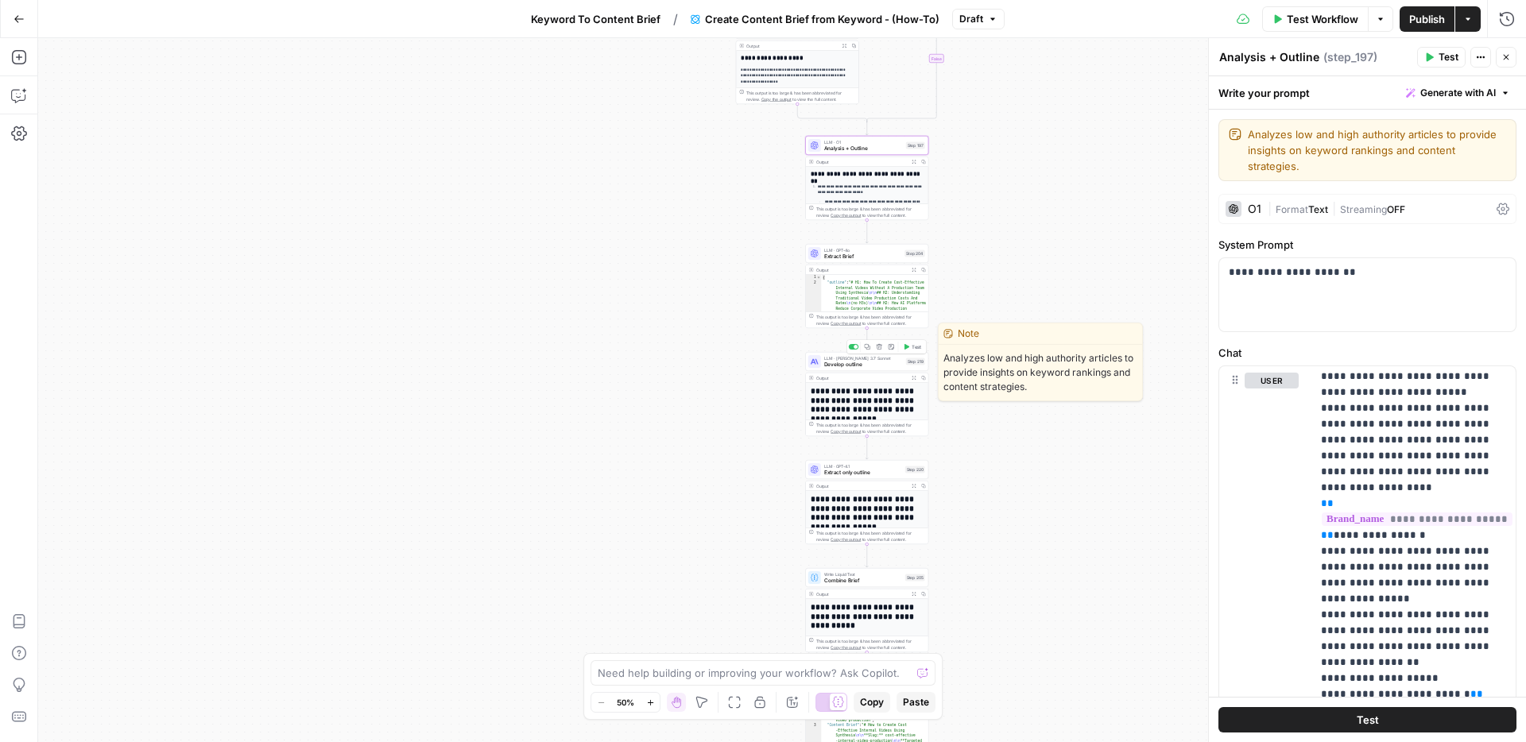
click at [867, 363] on span "Develop outline" at bounding box center [863, 365] width 79 height 8
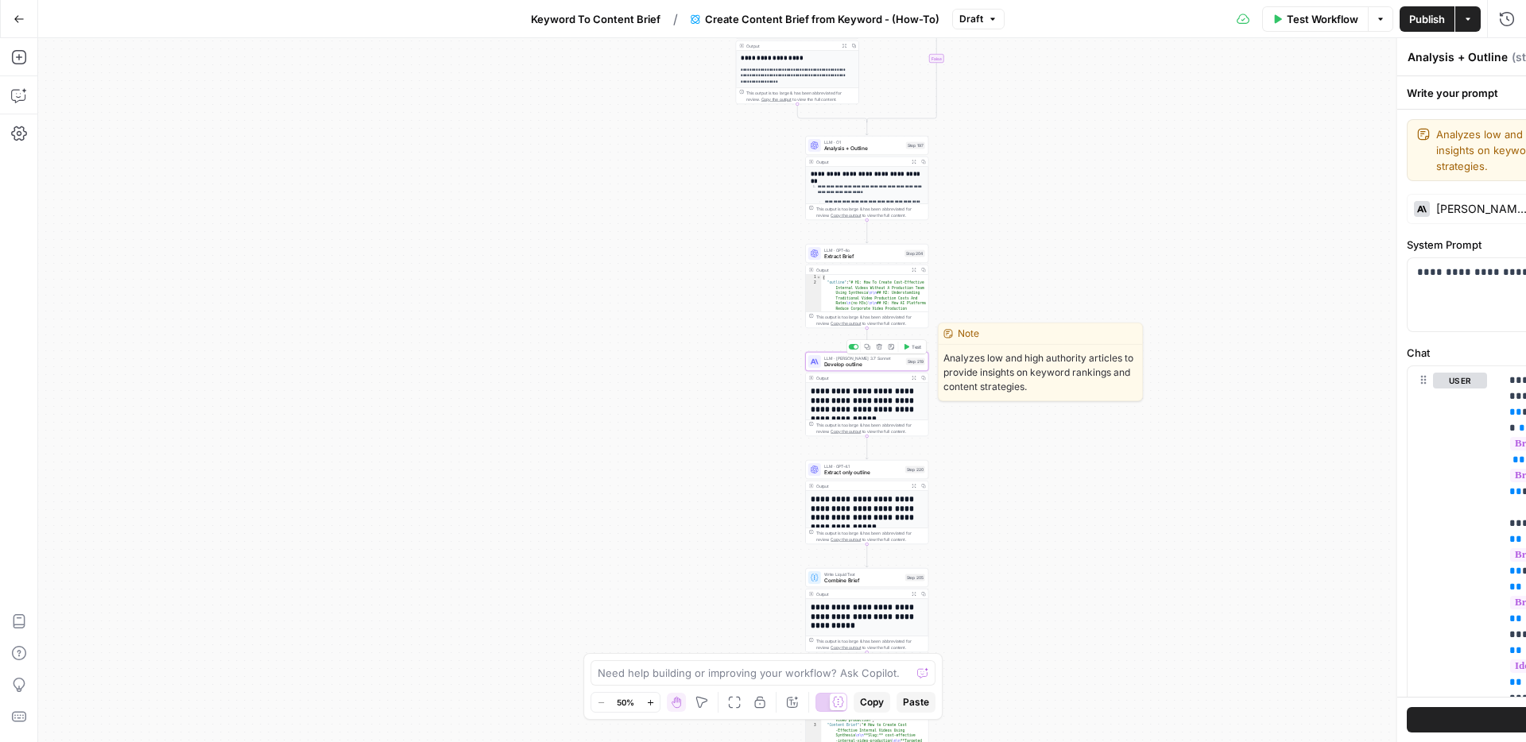
type textarea "Develop outline"
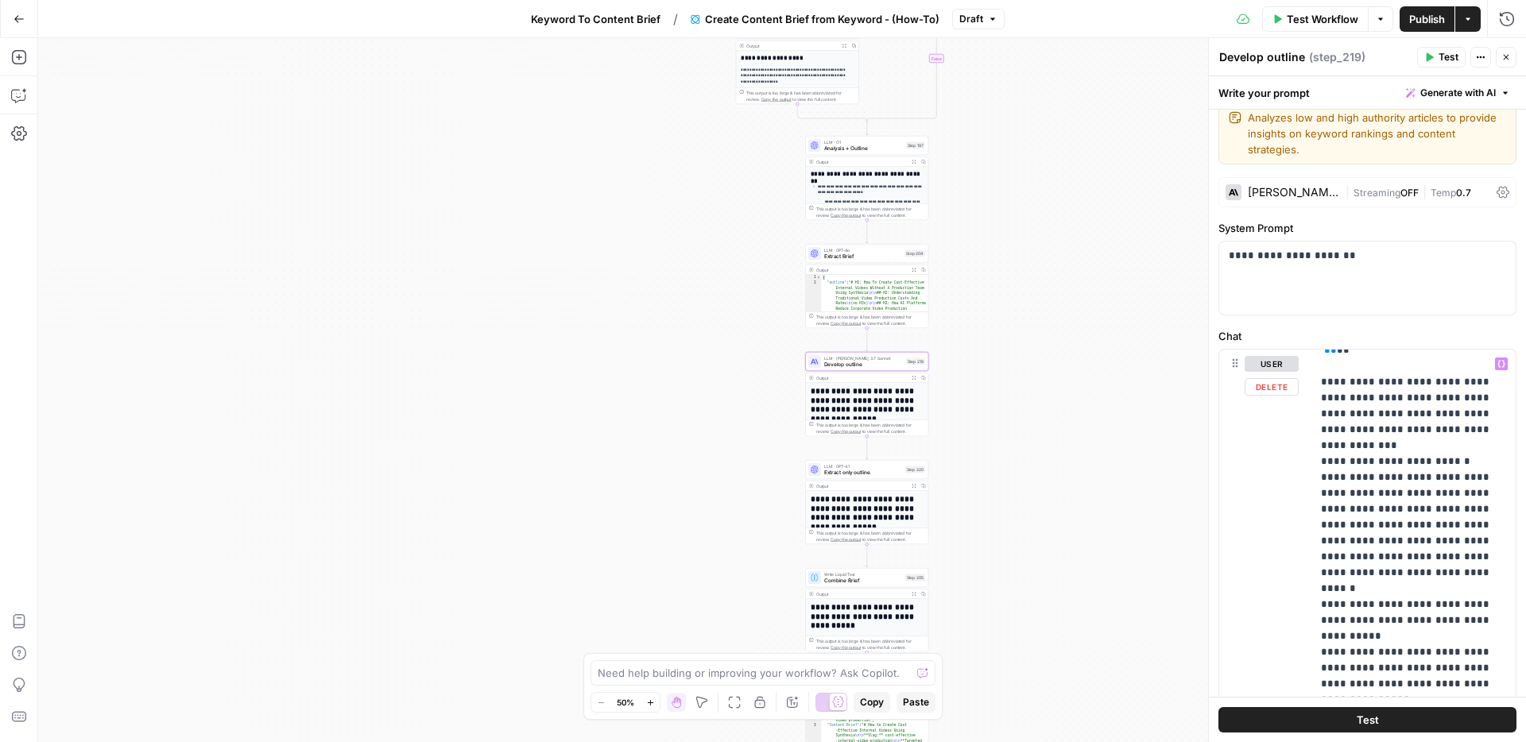
scroll to position [3569, 0]
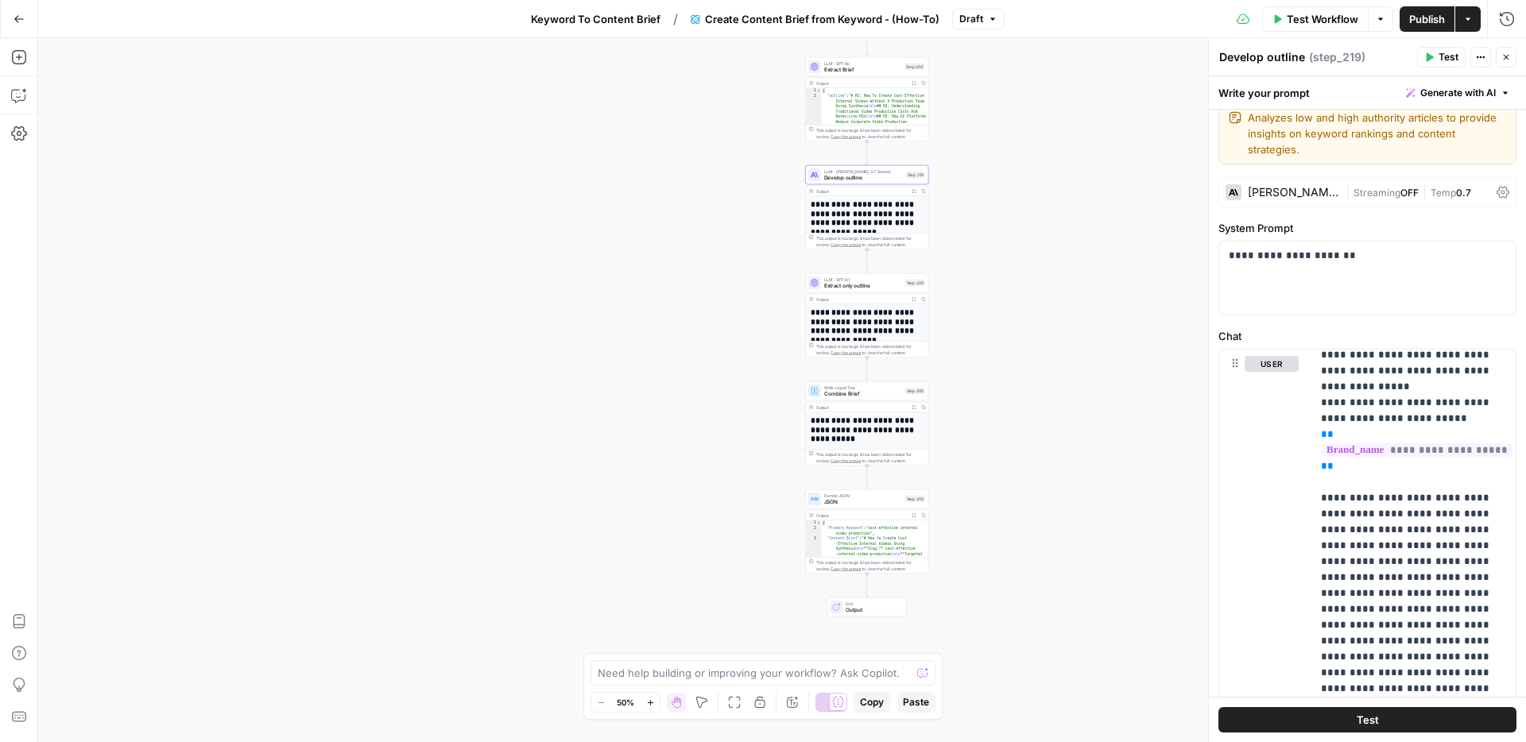
drag, startPoint x: 1101, startPoint y: 502, endPoint x: 1101, endPoint y: 316, distance: 186.8
click at [1101, 316] on div "true false Workflow Set Inputs Inputs Google Search Perform Google Search Step …" at bounding box center [782, 390] width 1488 height 704
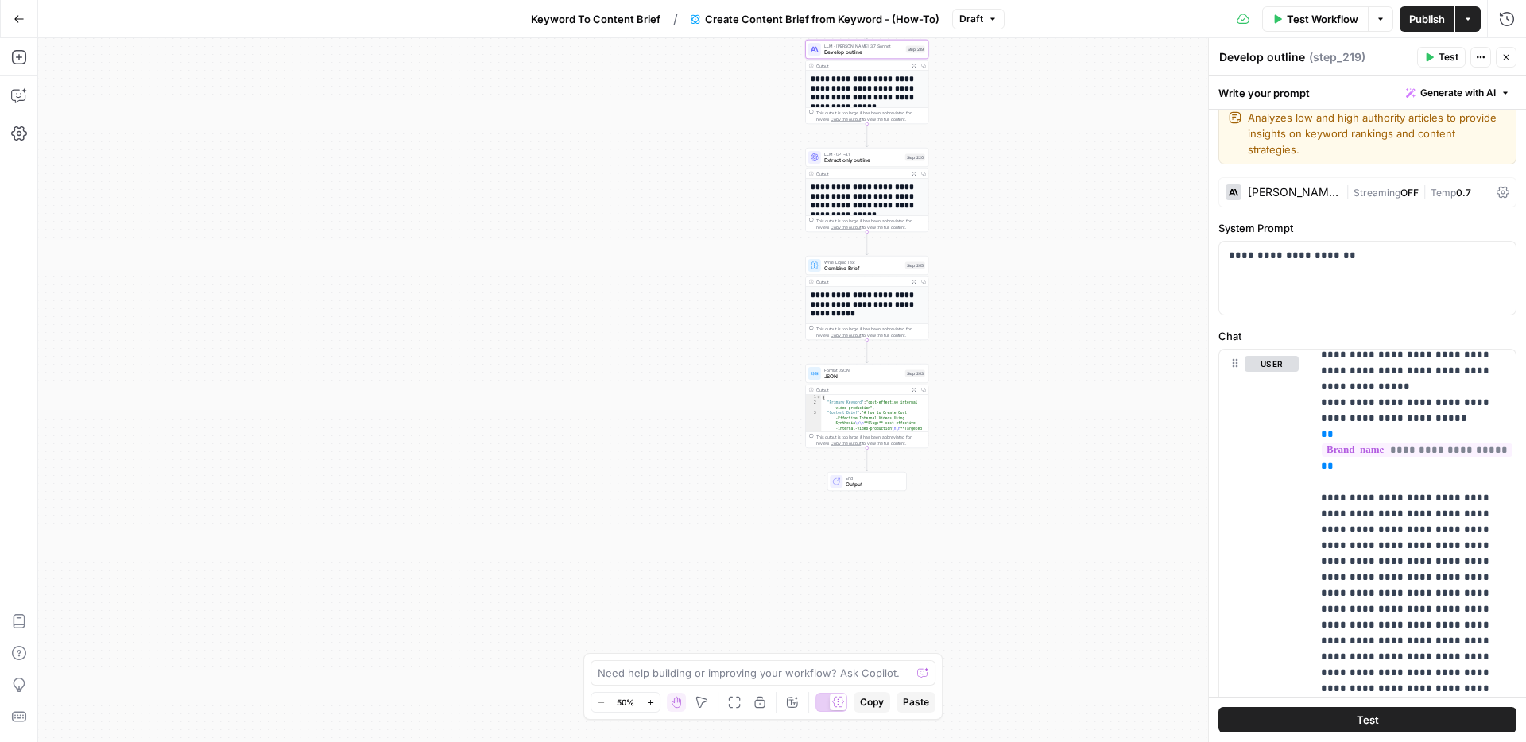
drag, startPoint x: 1030, startPoint y: 422, endPoint x: 1030, endPoint y: 294, distance: 128.0
click at [1030, 294] on div "true false Workflow Set Inputs Inputs Google Search Perform Google Search Step …" at bounding box center [782, 390] width 1488 height 704
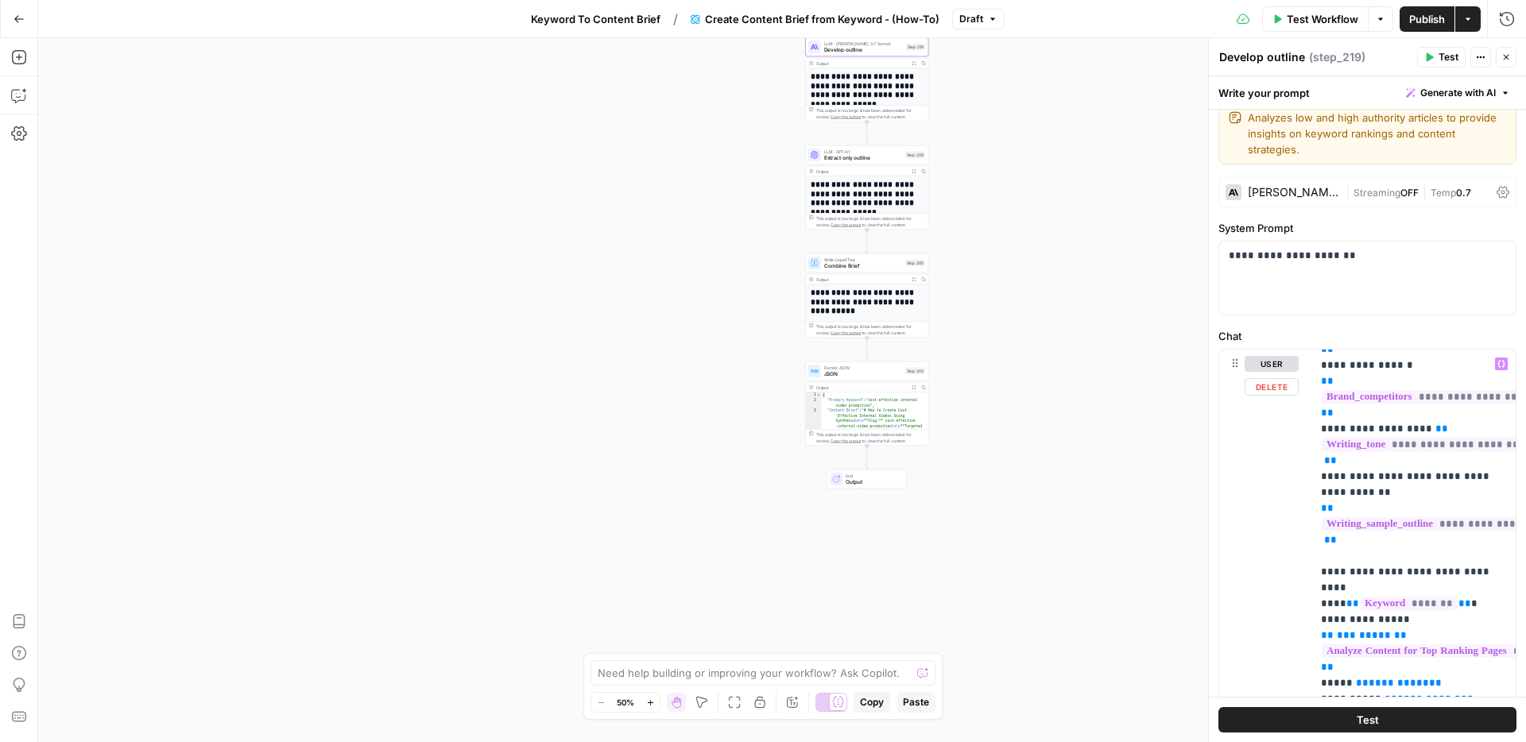
scroll to position [0, 0]
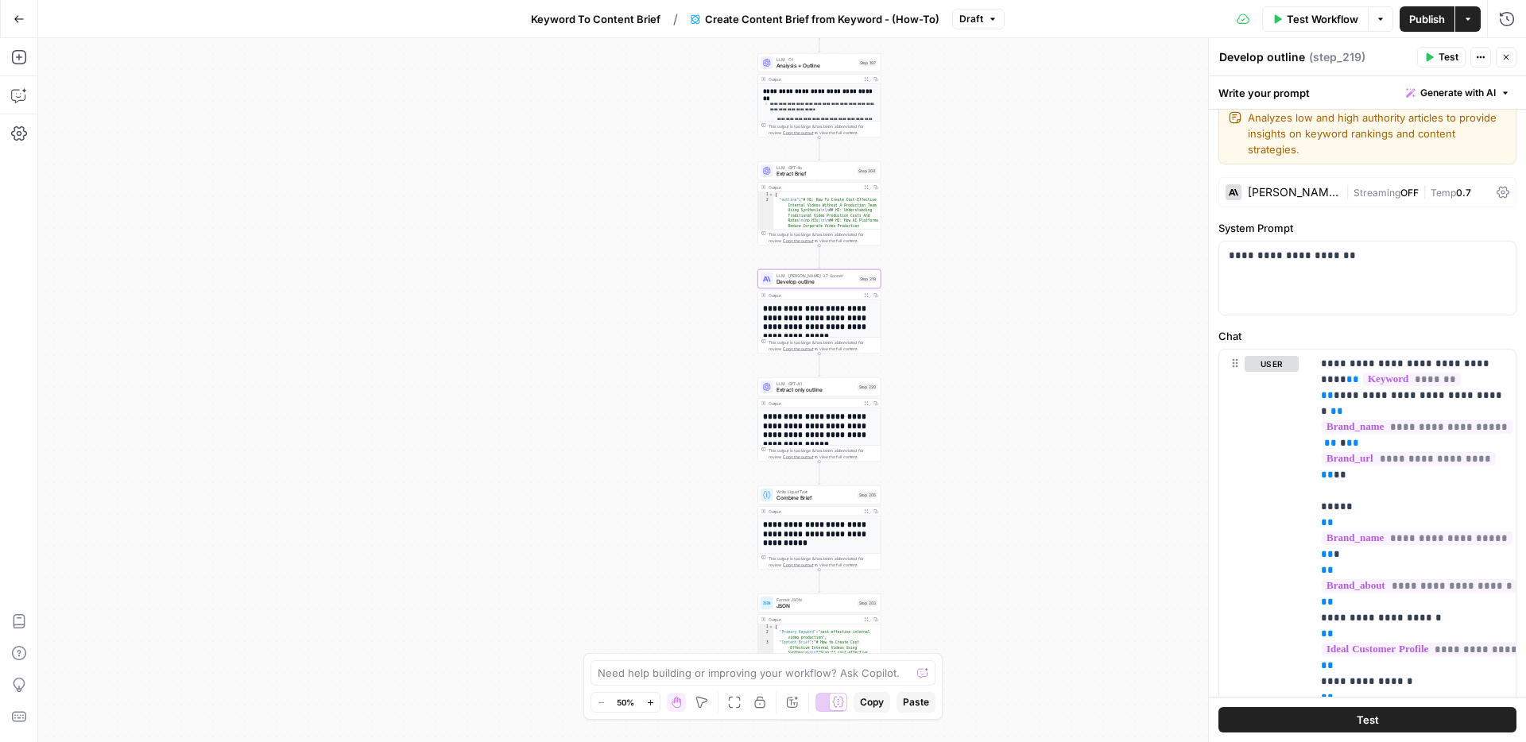
drag, startPoint x: 1093, startPoint y: 382, endPoint x: 1044, endPoint y: 616, distance: 238.6
click at [1044, 616] on div "true false Workflow Set Inputs Inputs Google Search Perform Google Search Step …" at bounding box center [782, 390] width 1488 height 704
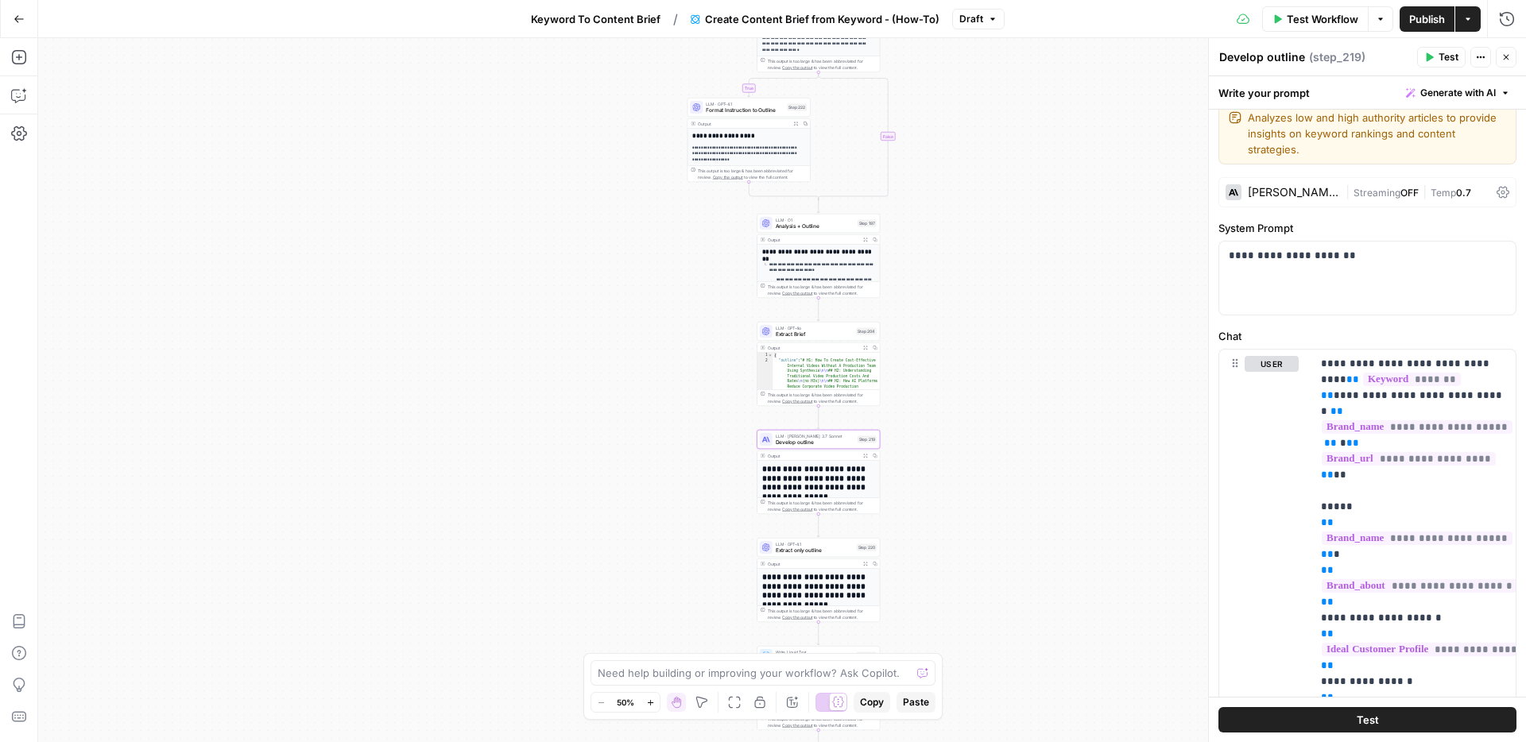
drag, startPoint x: 1051, startPoint y: 225, endPoint x: 1051, endPoint y: 825, distance: 600.0
click at [1051, 741] on html "Synthesia New Home Browse Your Data Usage Settings Recent Grids New Grid Articl…" at bounding box center [763, 371] width 1526 height 742
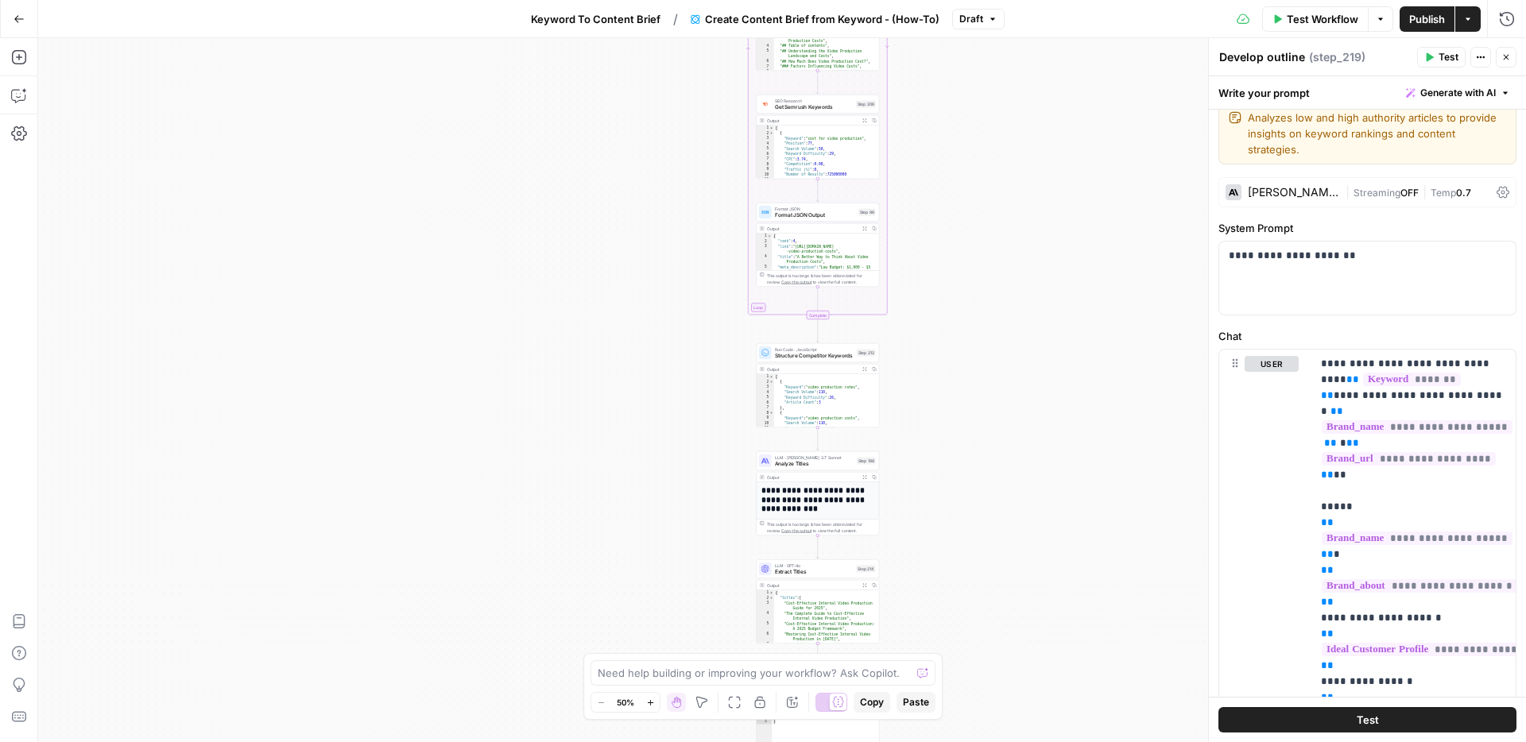
drag, startPoint x: 1055, startPoint y: 232, endPoint x: 1055, endPoint y: 683, distance: 450.6
click at [1055, 683] on div "true false Workflow Set Inputs Inputs Google Search Perform Google Search Step …" at bounding box center [782, 390] width 1488 height 704
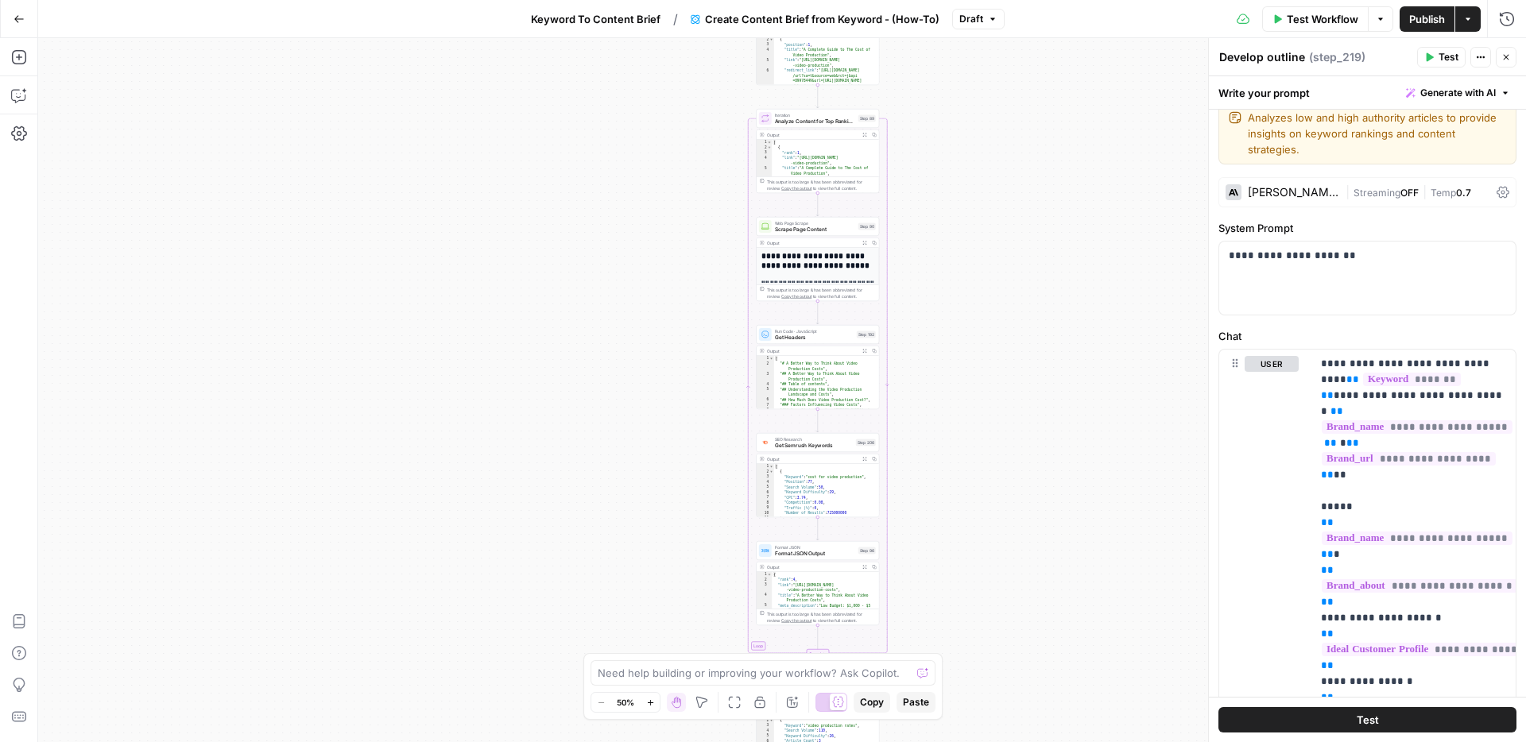
drag, startPoint x: 1007, startPoint y: 132, endPoint x: 1005, endPoint y: 590, distance: 457.8
click at [1005, 590] on div "true false Workflow Set Inputs Inputs Google Search Perform Google Search Step …" at bounding box center [782, 390] width 1488 height 704
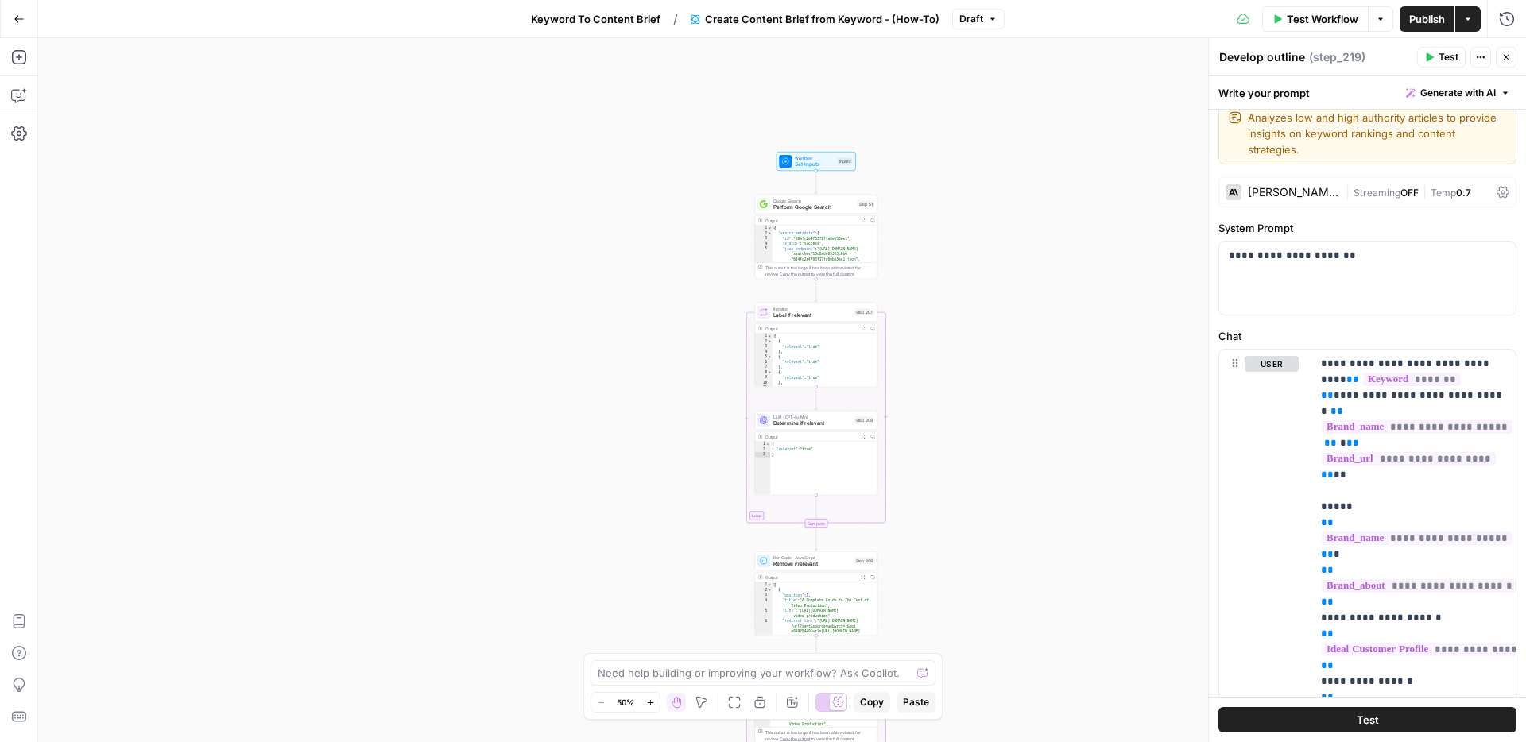
drag, startPoint x: 1005, startPoint y: 140, endPoint x: 1005, endPoint y: 587, distance: 447.4
click at [1005, 587] on div "true false Workflow Set Inputs Inputs Google Search Perform Google Search Step …" at bounding box center [782, 390] width 1488 height 704
